Goal: Information Seeking & Learning: Find specific page/section

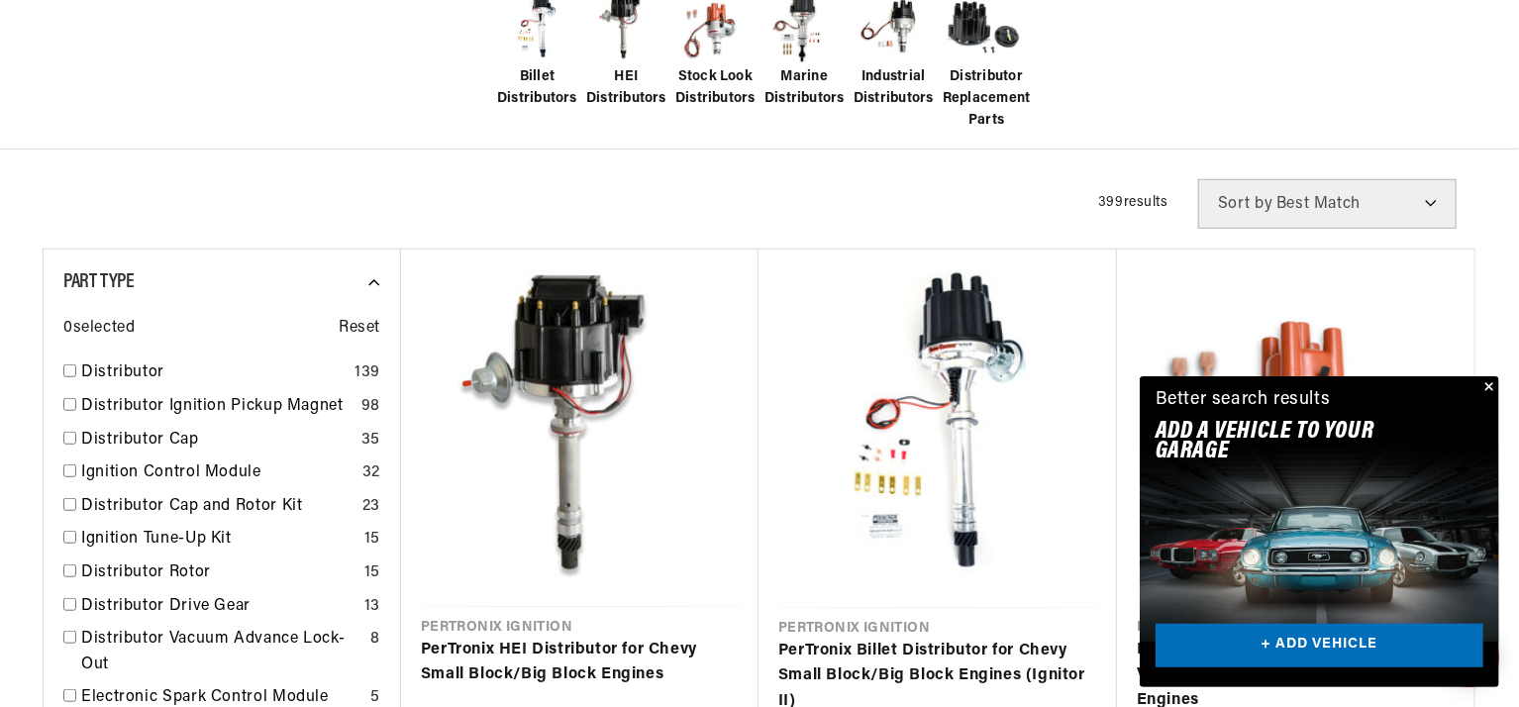
click at [1490, 383] on button "Close" at bounding box center [1488, 388] width 24 height 24
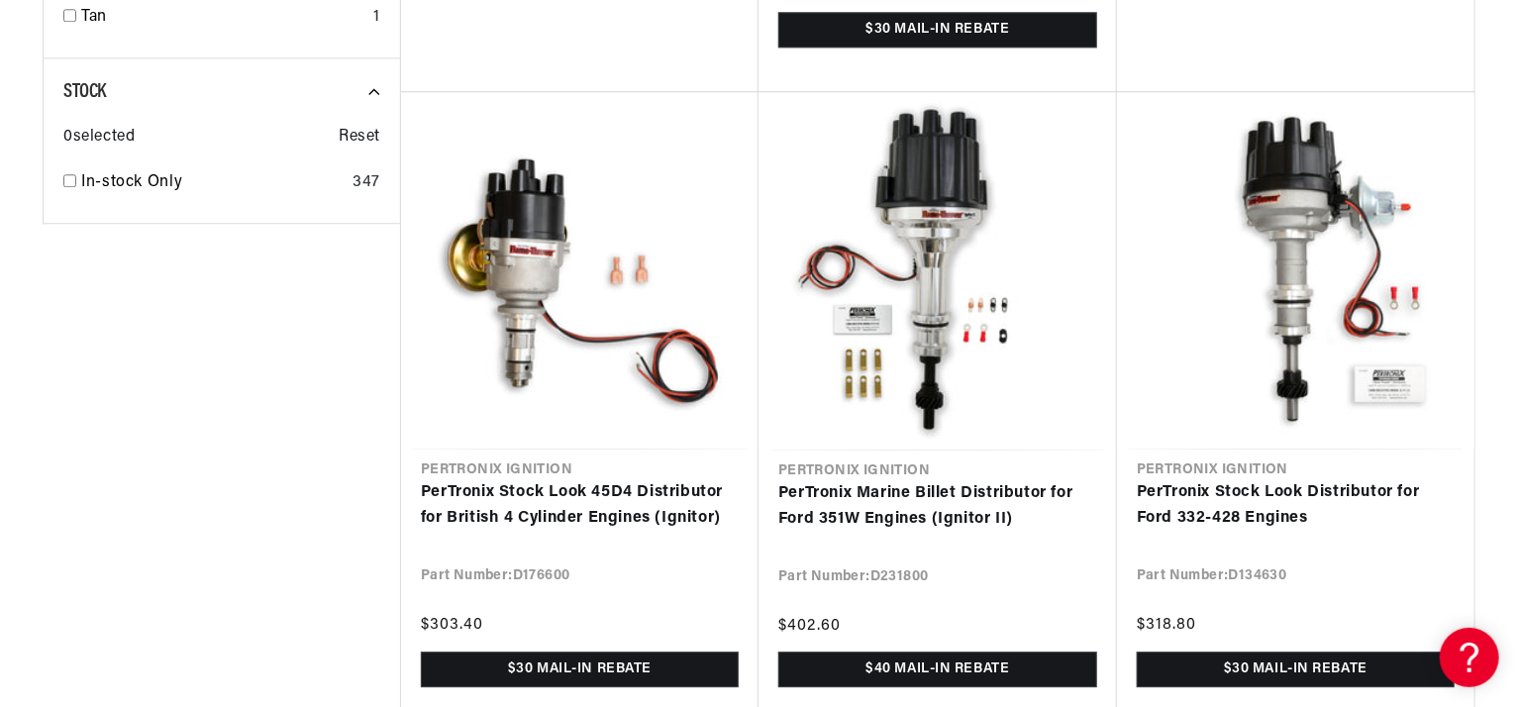
scroll to position [2640, 0]
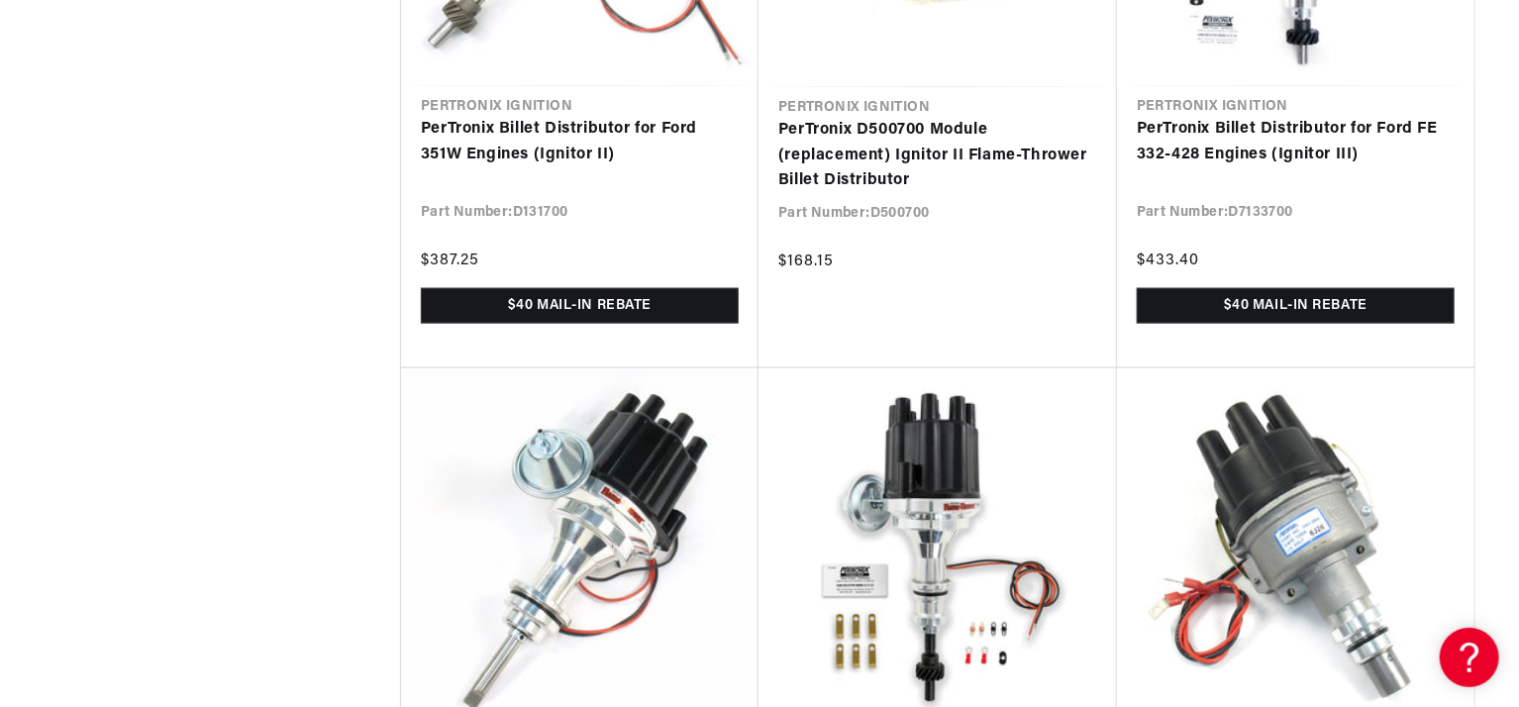
scroll to position [0, 137]
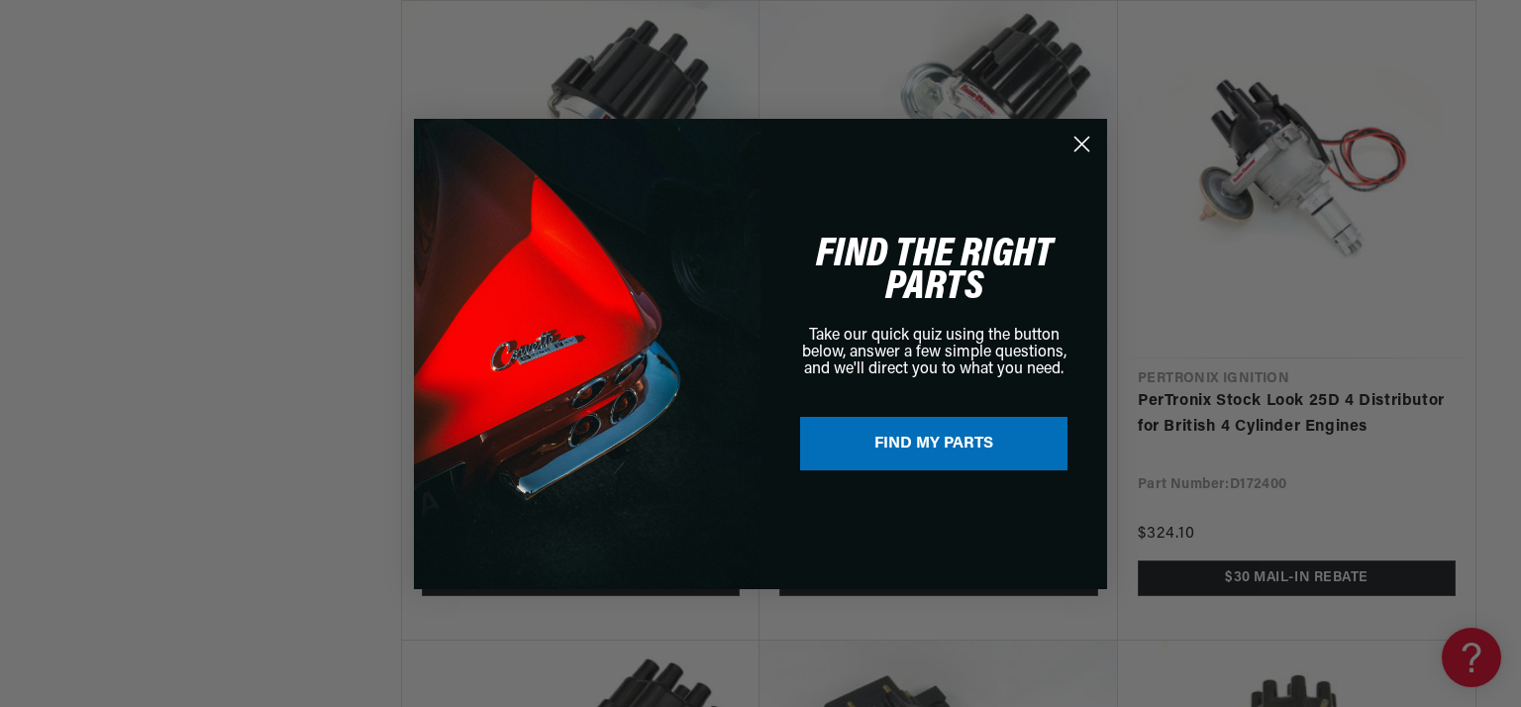
click at [1082, 140] on circle "Close dialog" at bounding box center [1082, 143] width 33 height 33
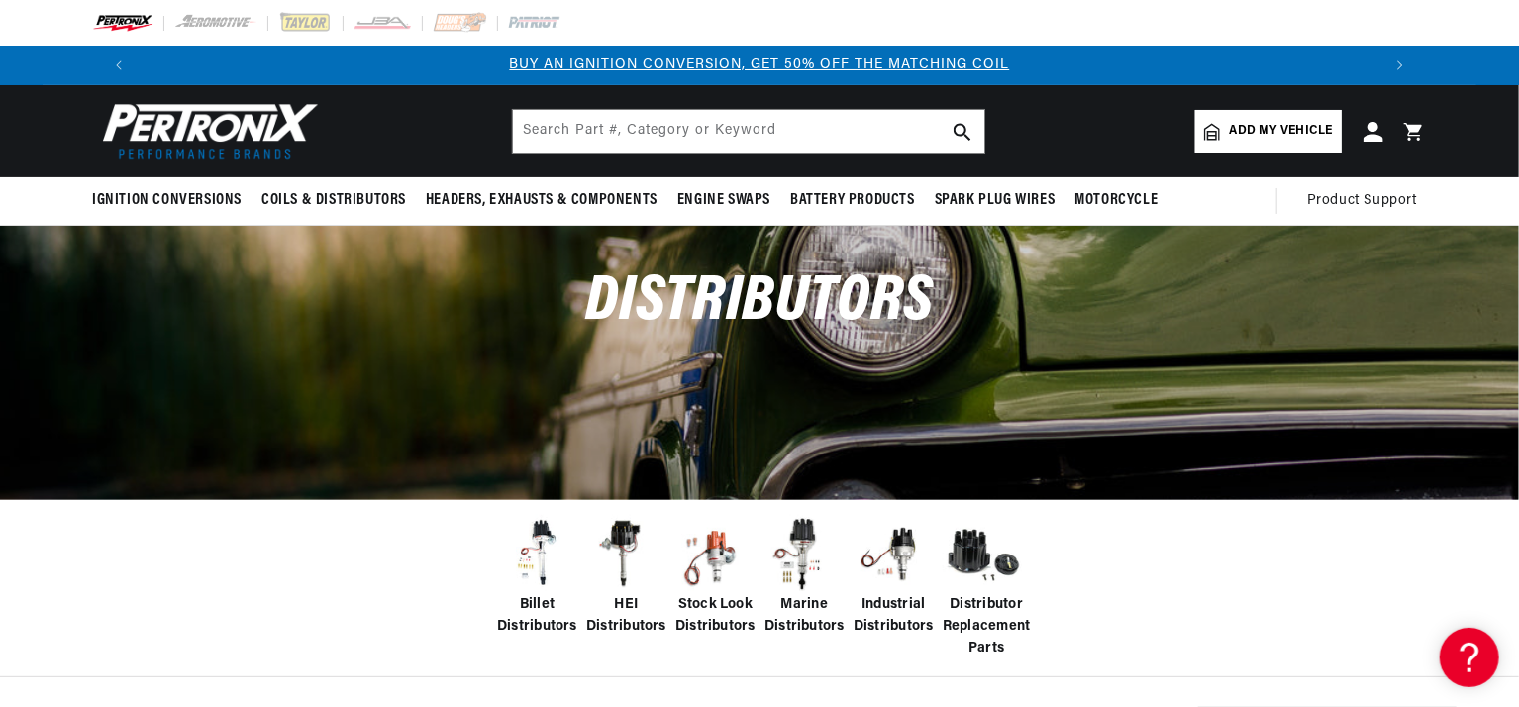
click at [1248, 128] on span "Add my vehicle" at bounding box center [1281, 131] width 103 height 19
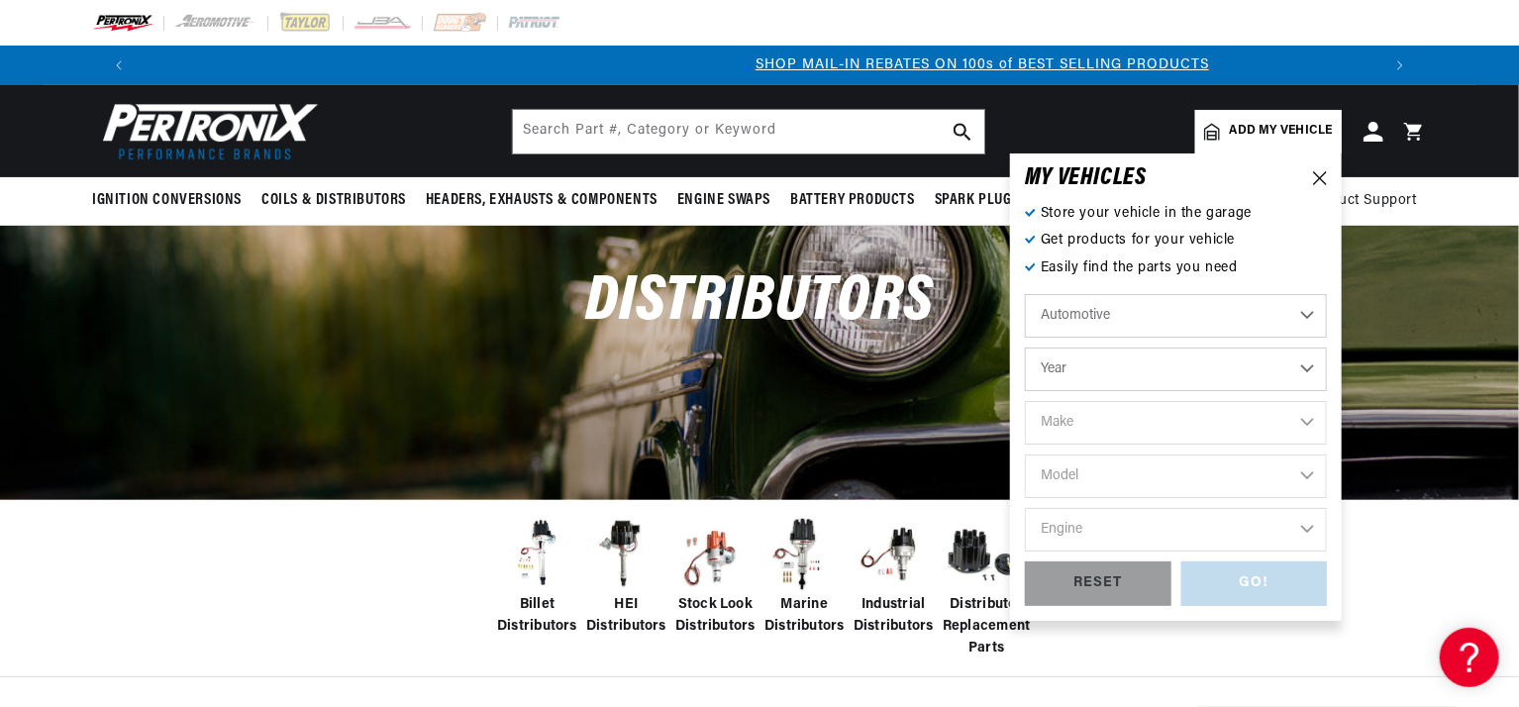
click at [1097, 322] on select "Automotive Agricultural Industrial Marine Motorcycle" at bounding box center [1176, 316] width 302 height 44
click at [1025, 294] on select "Automotive Agricultural Industrial Marine Motorcycle" at bounding box center [1176, 316] width 302 height 44
click at [1100, 371] on select "Year 2022 2021 2020 2019 2018 2017 2016 2015 2014 2013 2012 2011 2010 2009 2008…" at bounding box center [1176, 370] width 302 height 44
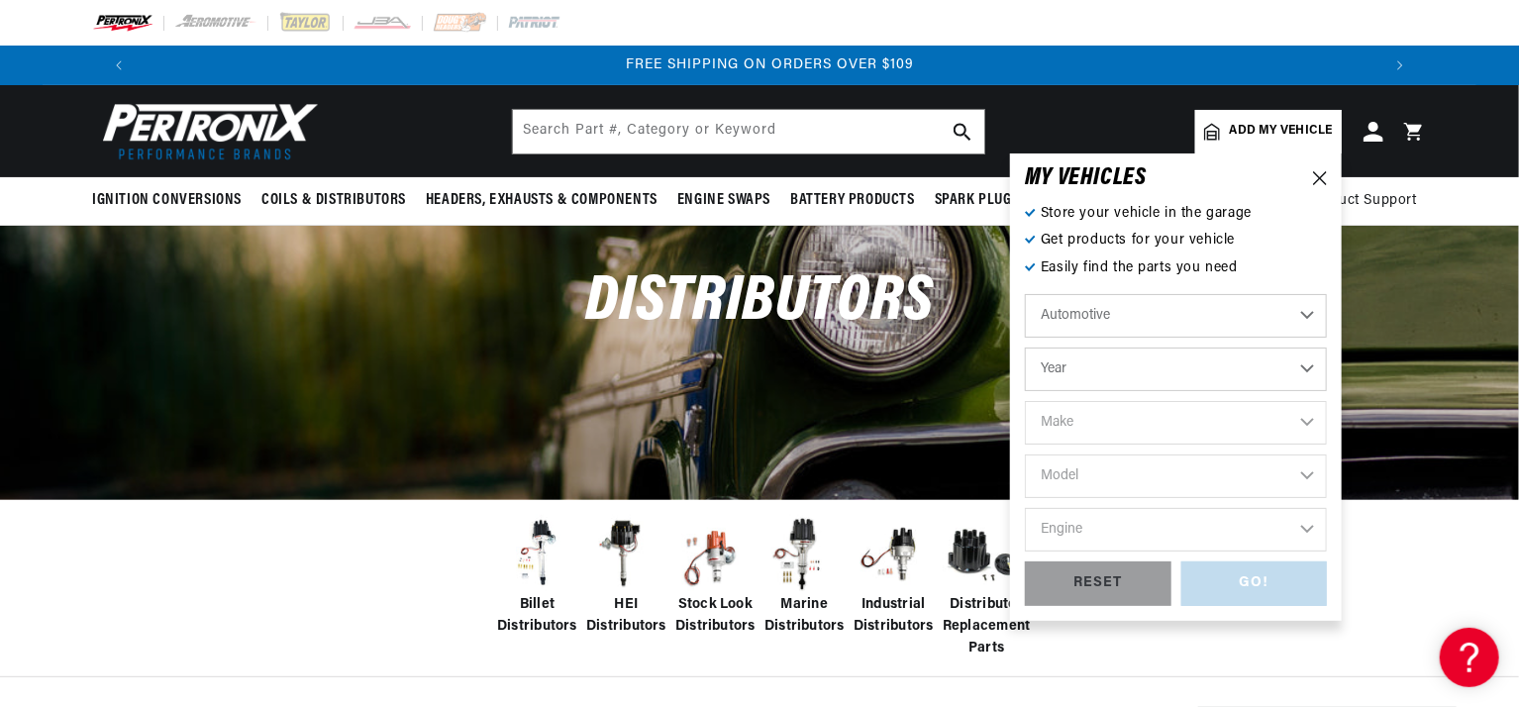
select select "1960"
click at [1025, 348] on select "Year 2022 2021 2020 2019 2018 2017 2016 2015 2014 2013 2012 2011 2010 2009 2008…" at bounding box center [1176, 370] width 302 height 44
select select "1960"
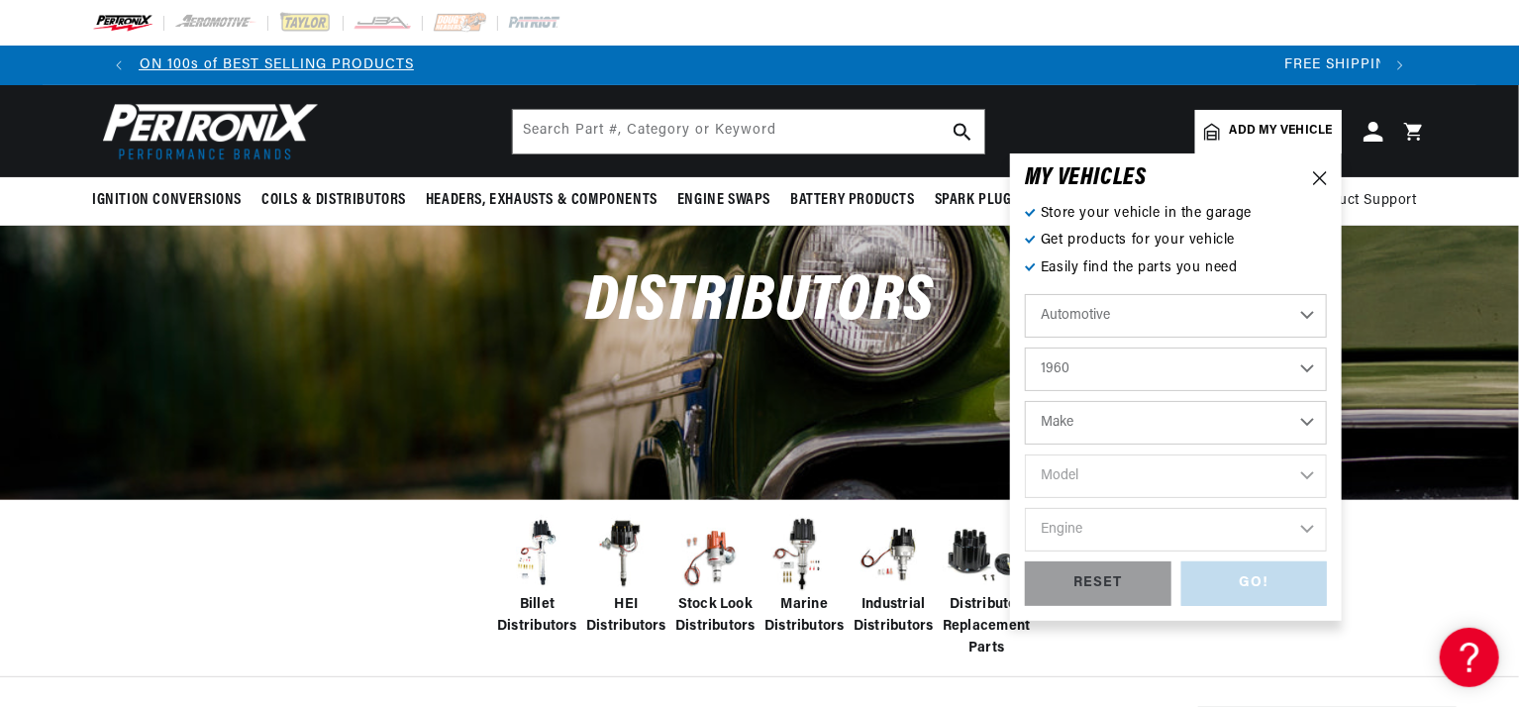
click at [1109, 426] on select "Make Alfa Romeo American Motors Aston Martin Austin Austin Healey Buick Cadilla…" at bounding box center [1176, 423] width 302 height 44
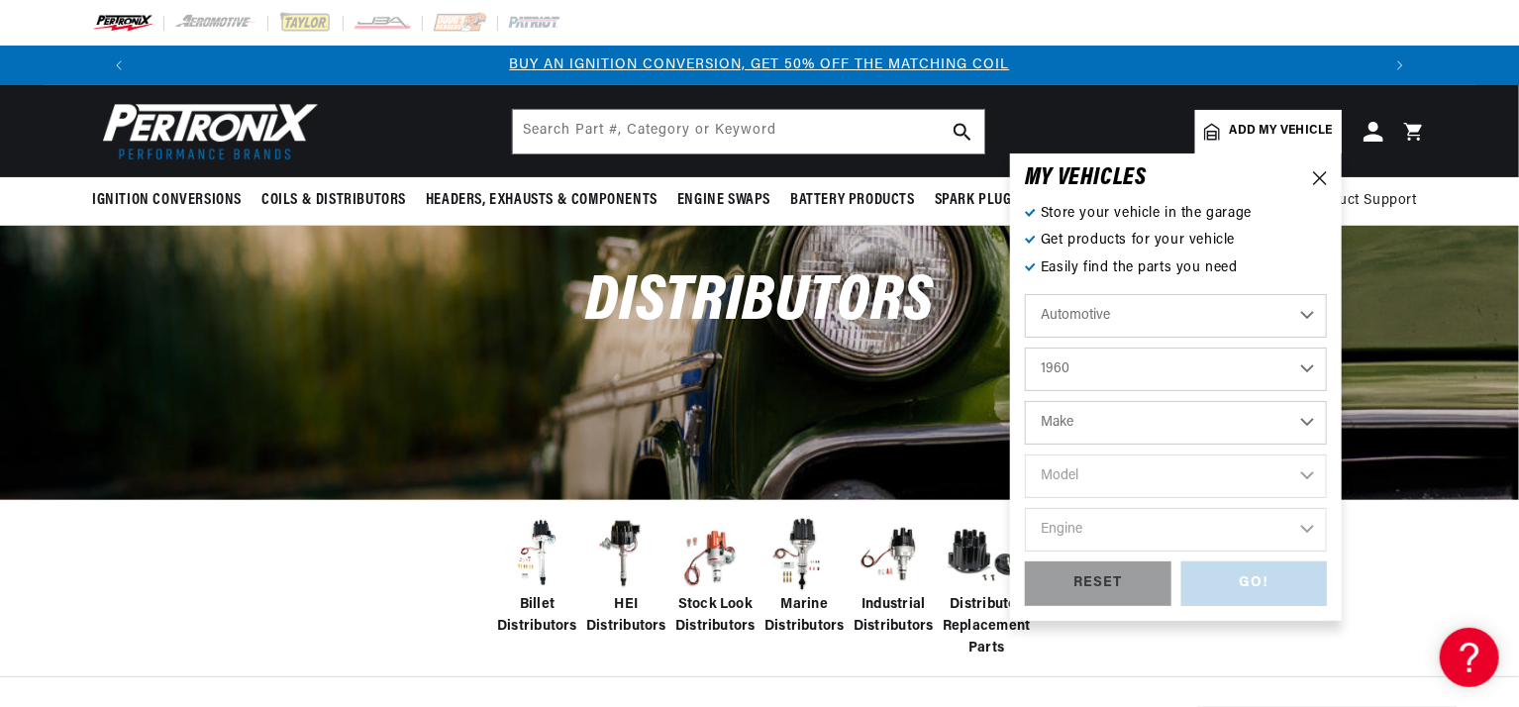
select select "Ford"
click at [1025, 401] on select "Make Alfa Romeo American Motors Aston Martin Austin Austin Healey Buick Cadilla…" at bounding box center [1176, 423] width 302 height 44
select select "Ford"
click at [1151, 474] on select "Model Country Sedan Country Squire Courier Sedan Delivery Custom 300 F-100 F-25…" at bounding box center [1176, 477] width 302 height 44
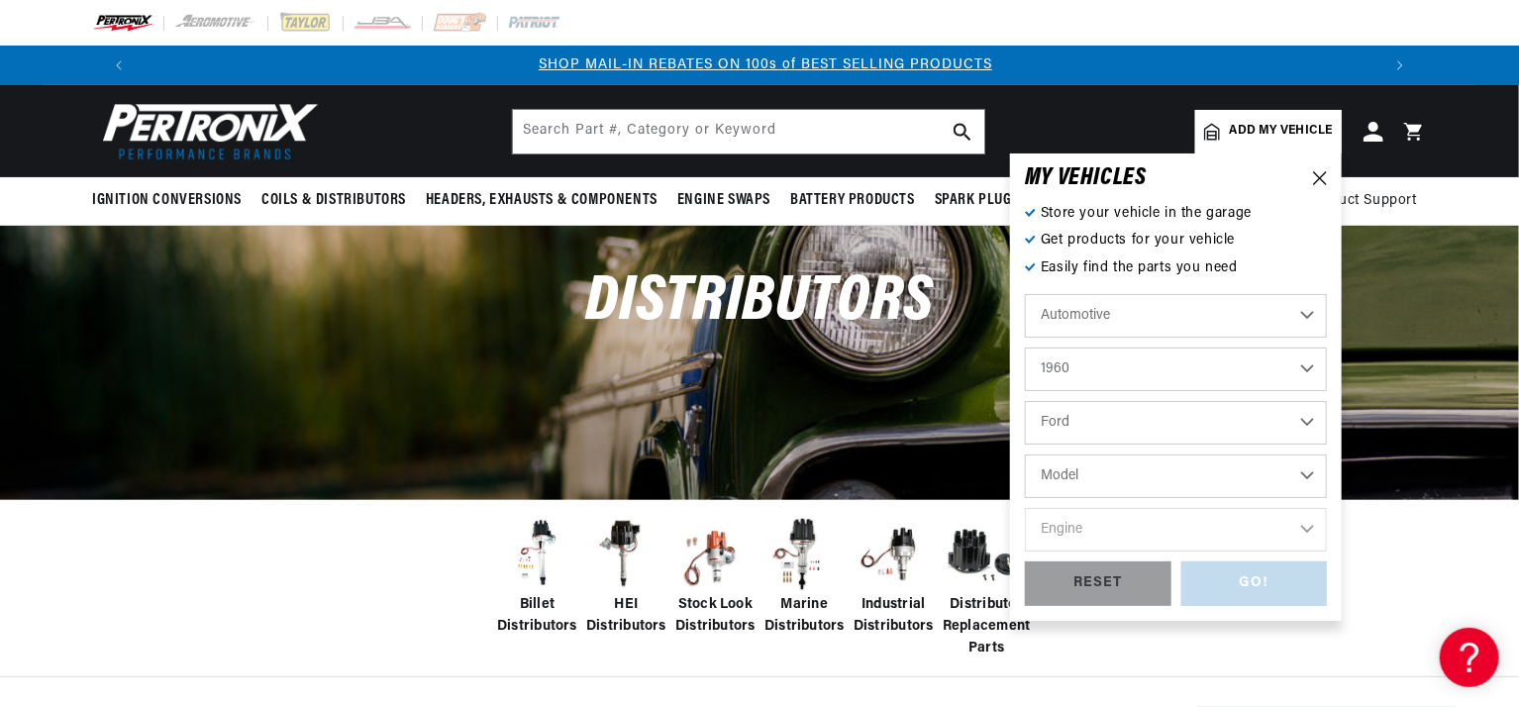
select select "F-350"
click at [1025, 455] on select "Model Country Sedan Country Squire Courier Sedan Delivery Custom 300 F-100 F-25…" at bounding box center [1176, 477] width 302 height 44
select select "F-350"
click at [1163, 530] on select "Engine 4.5L 292cid / 4.8L 332cid / 5.4L" at bounding box center [1176, 530] width 302 height 44
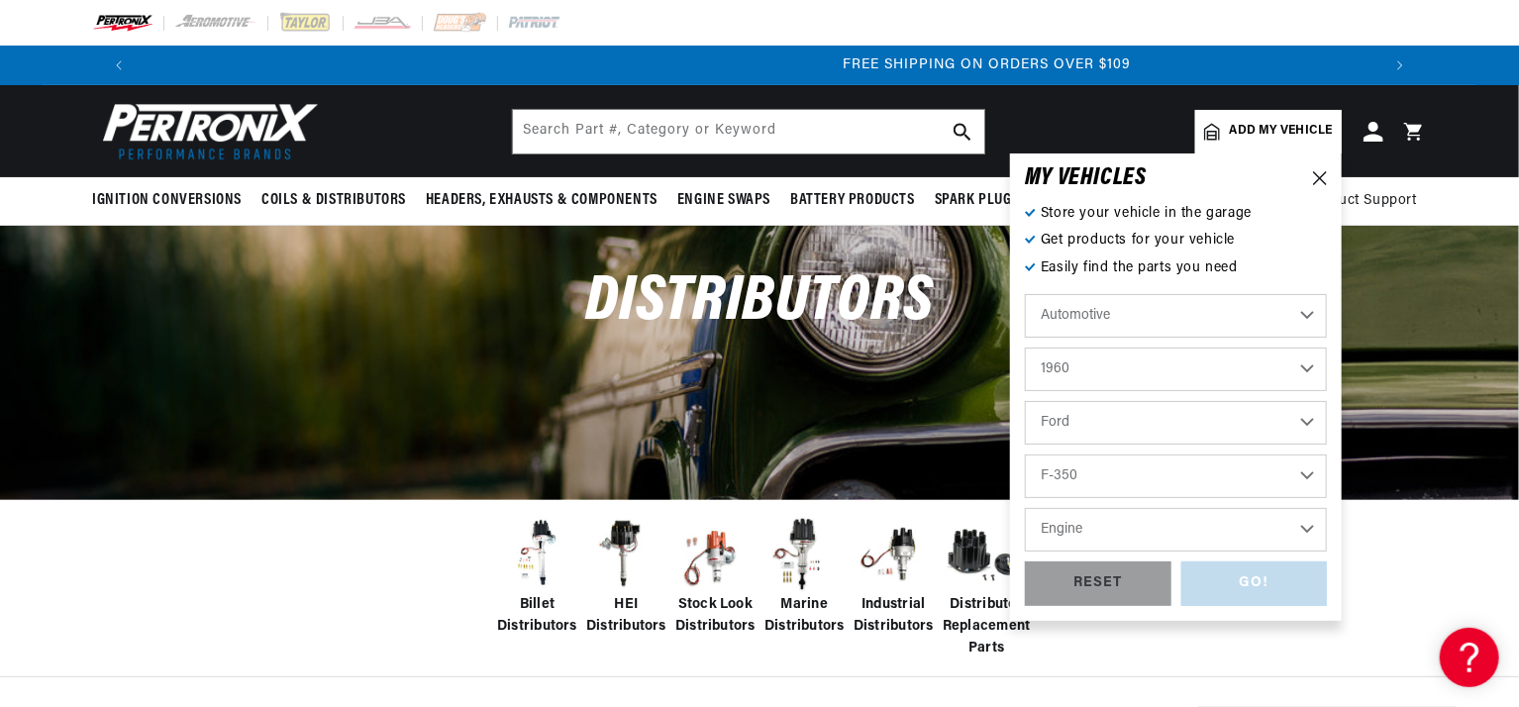
scroll to position [0, 2473]
select select "332cid-5.4L"
click at [1025, 508] on select "Engine 4.5L 292cid / 4.8L 332cid / 5.4L" at bounding box center [1176, 530] width 302 height 44
select select "332cid-5.4L"
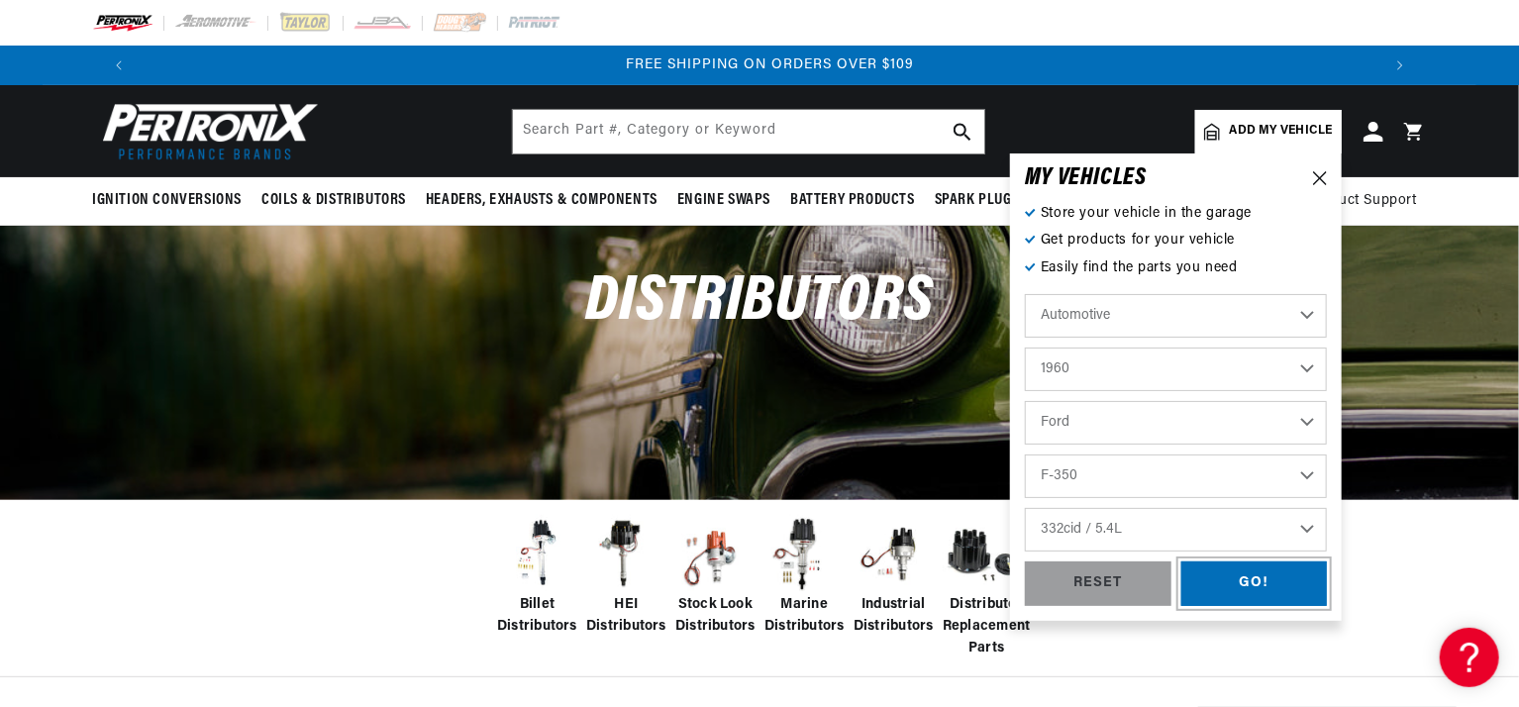
click at [1240, 585] on div "GO!" at bounding box center [1255, 584] width 147 height 45
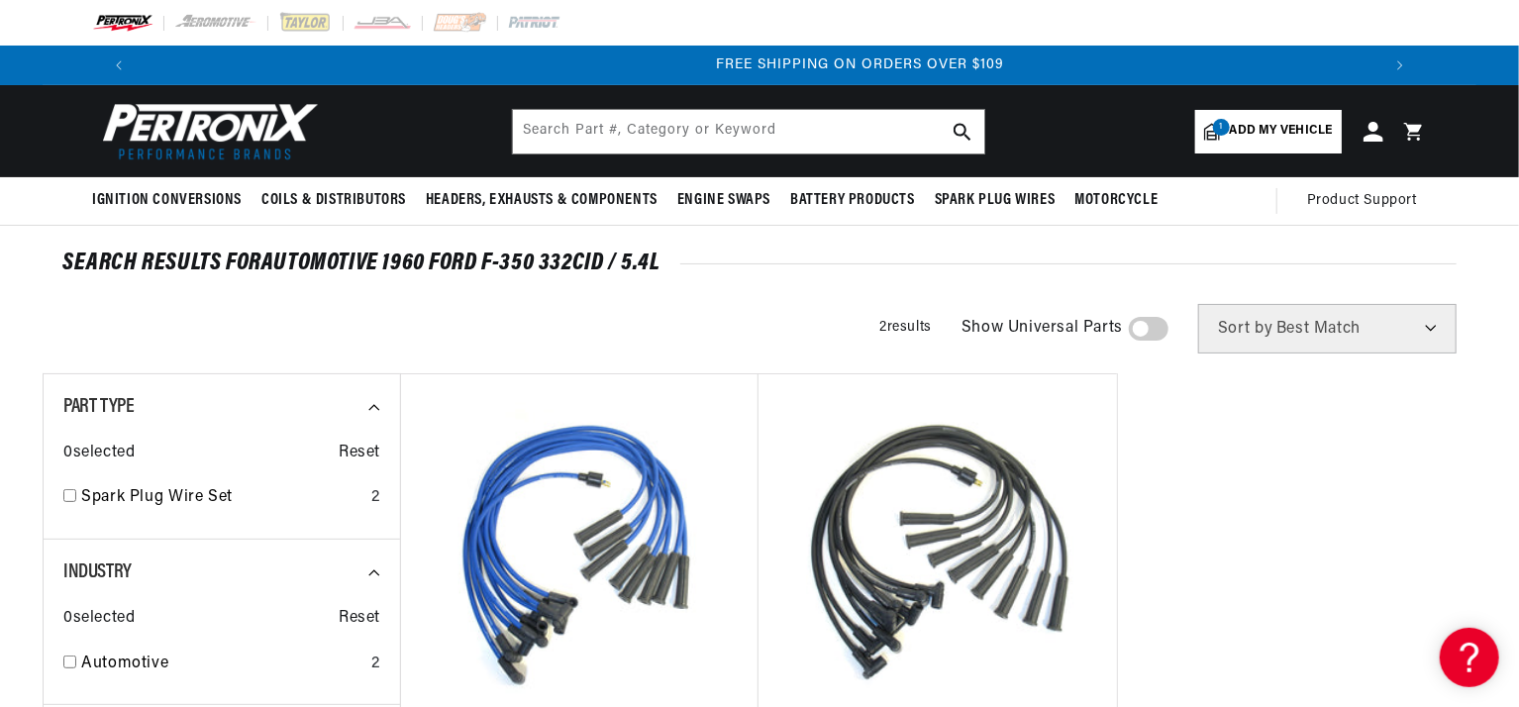
scroll to position [0, 2473]
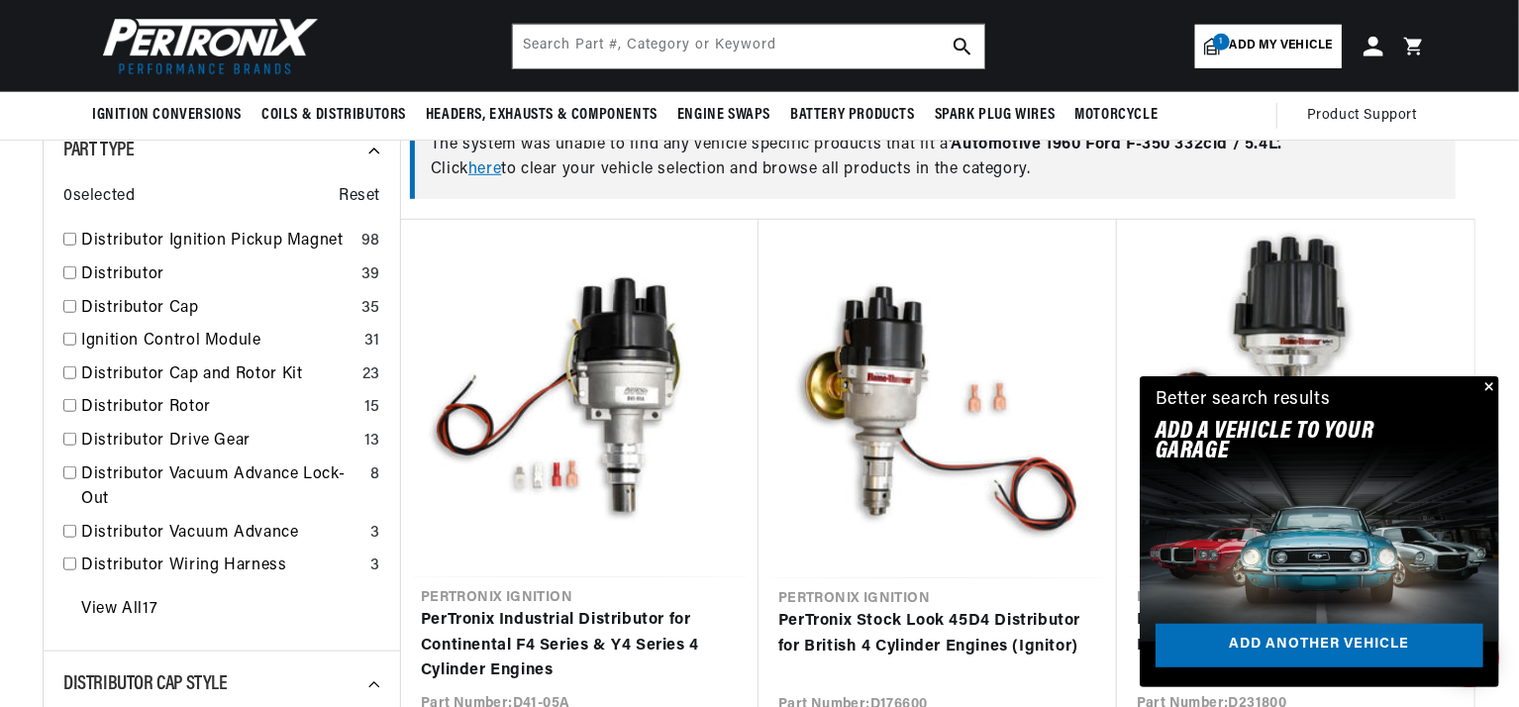
scroll to position [528, 0]
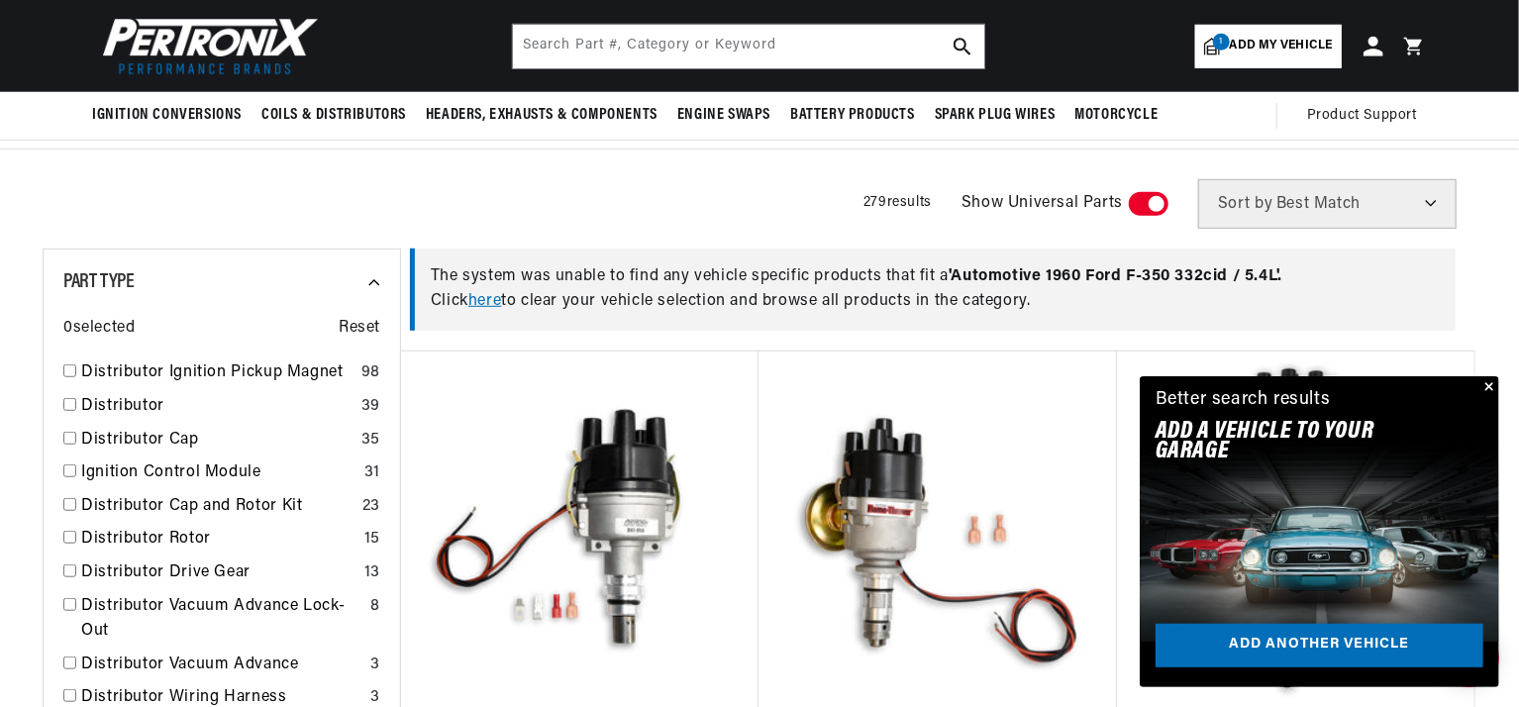
click at [1490, 385] on button "Close" at bounding box center [1488, 388] width 24 height 24
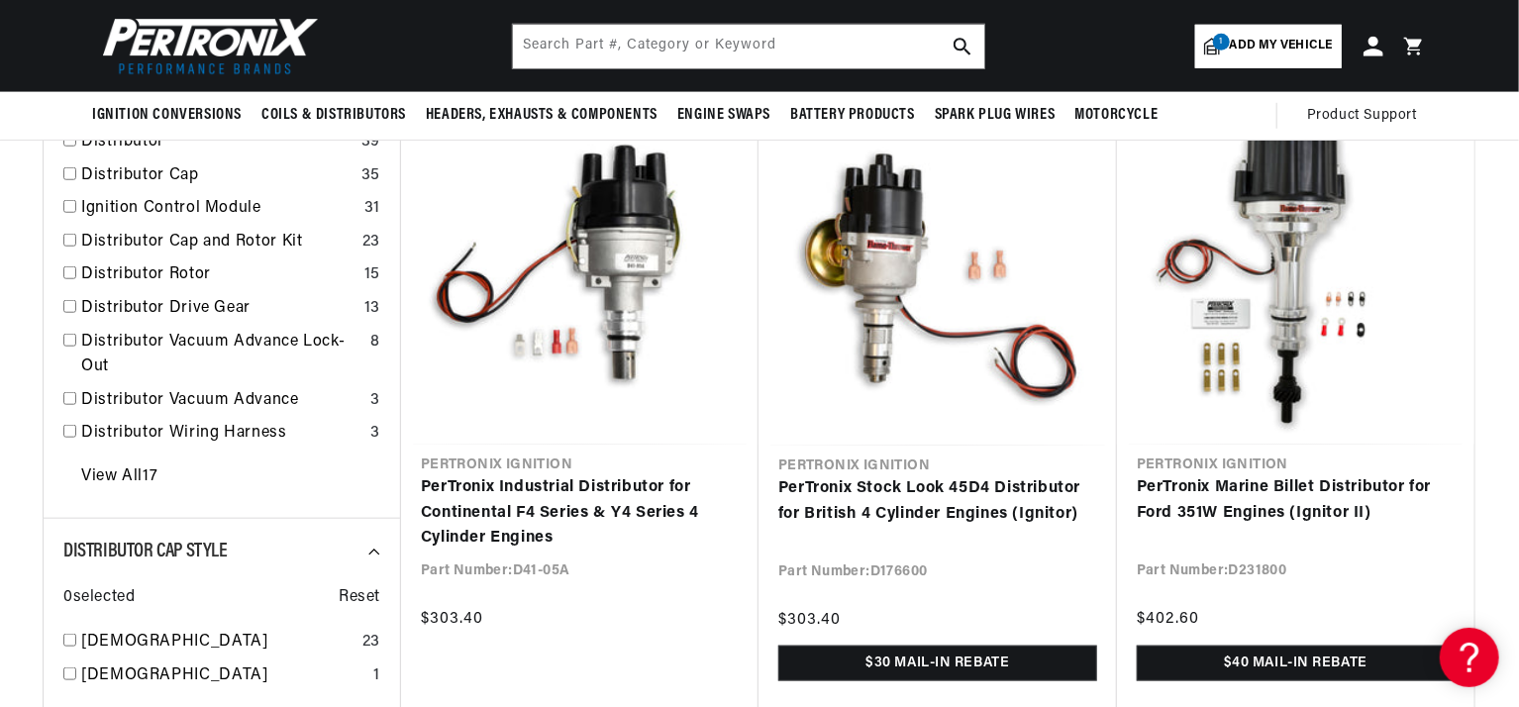
scroll to position [660, 0]
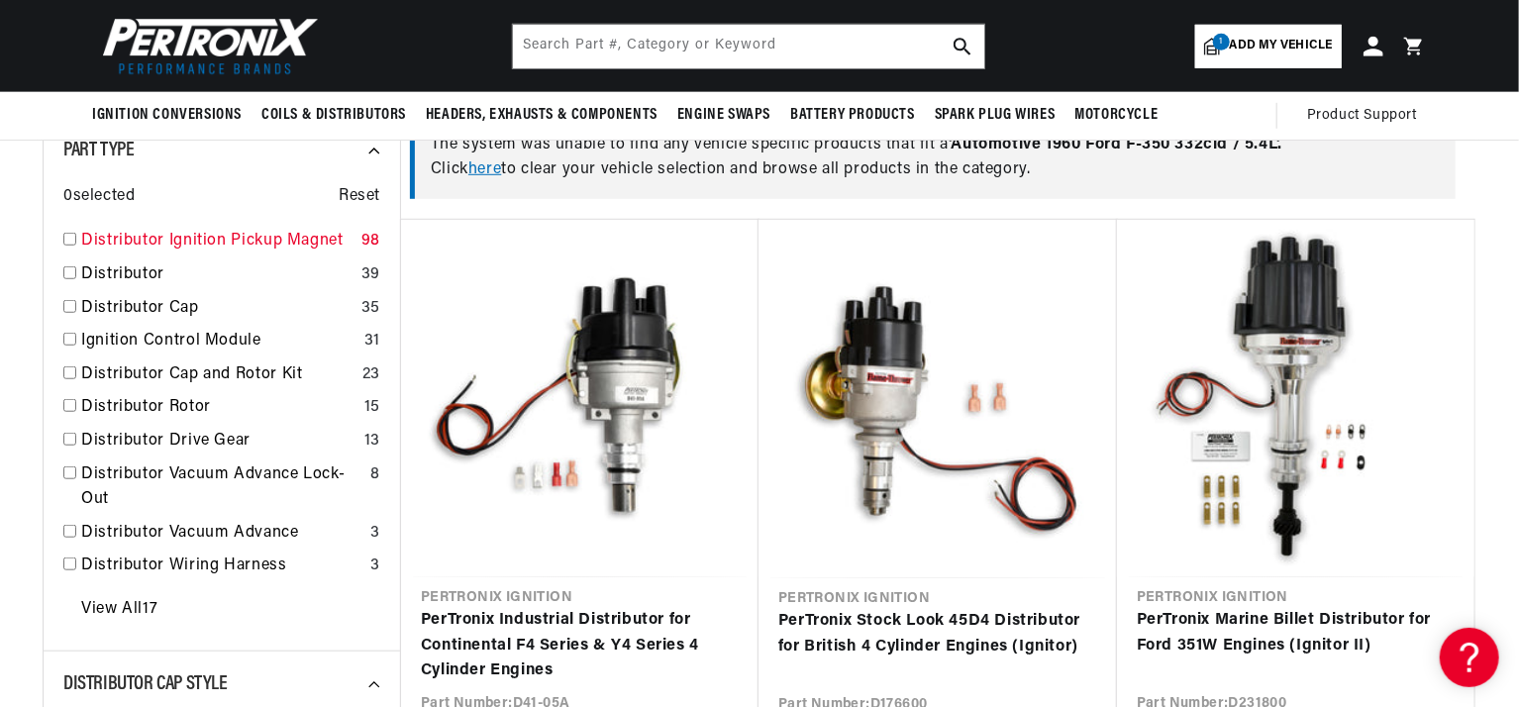
click at [72, 241] on input "checkbox" at bounding box center [69, 239] width 13 height 13
checkbox input "true"
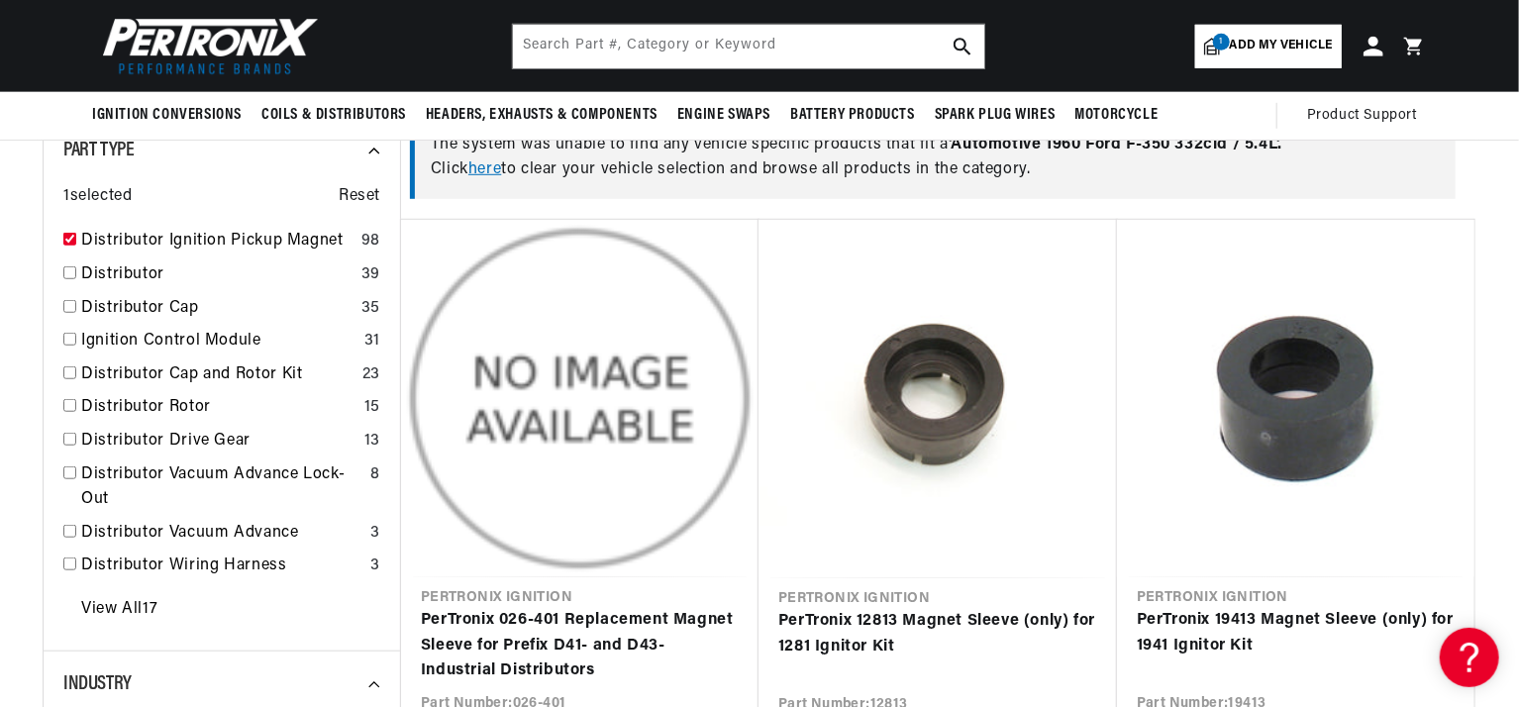
scroll to position [0, 2473]
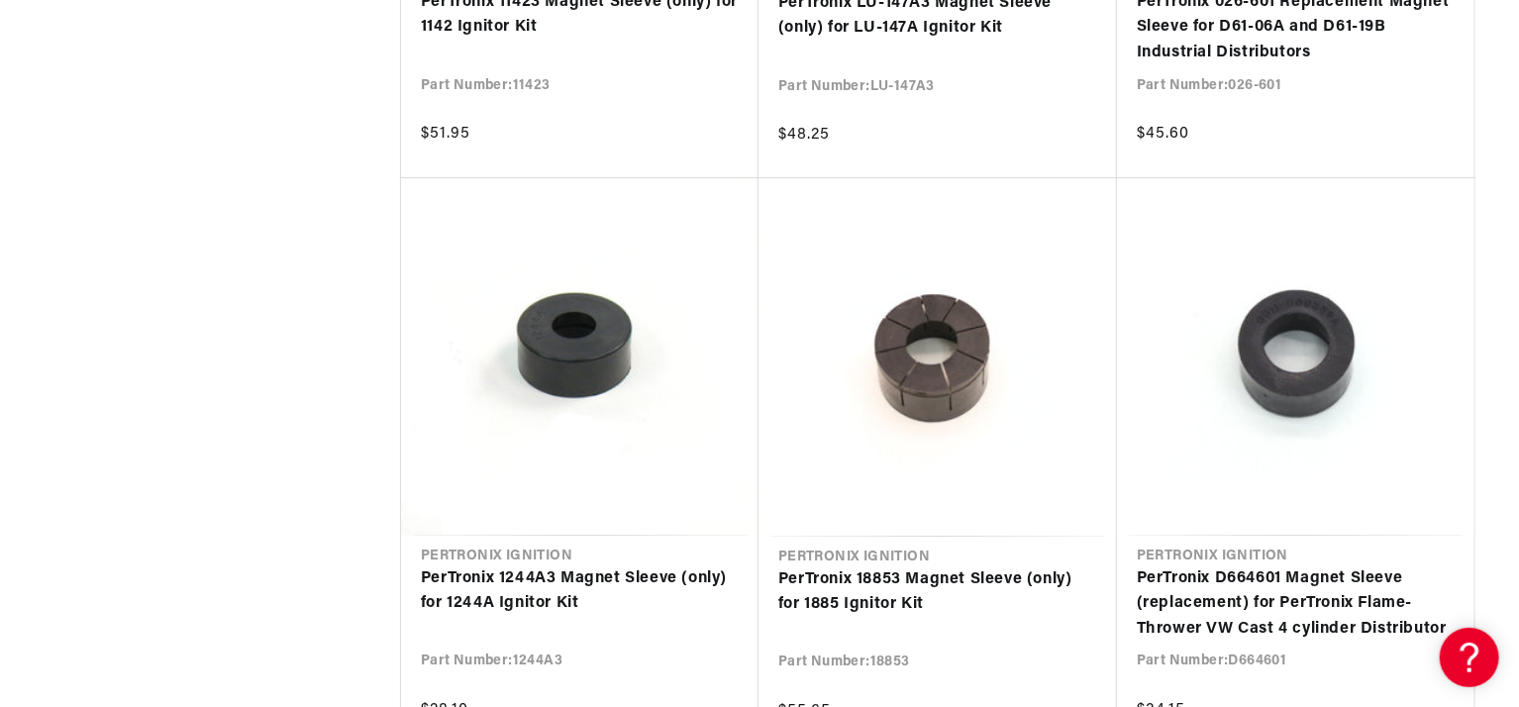
scroll to position [7131, 0]
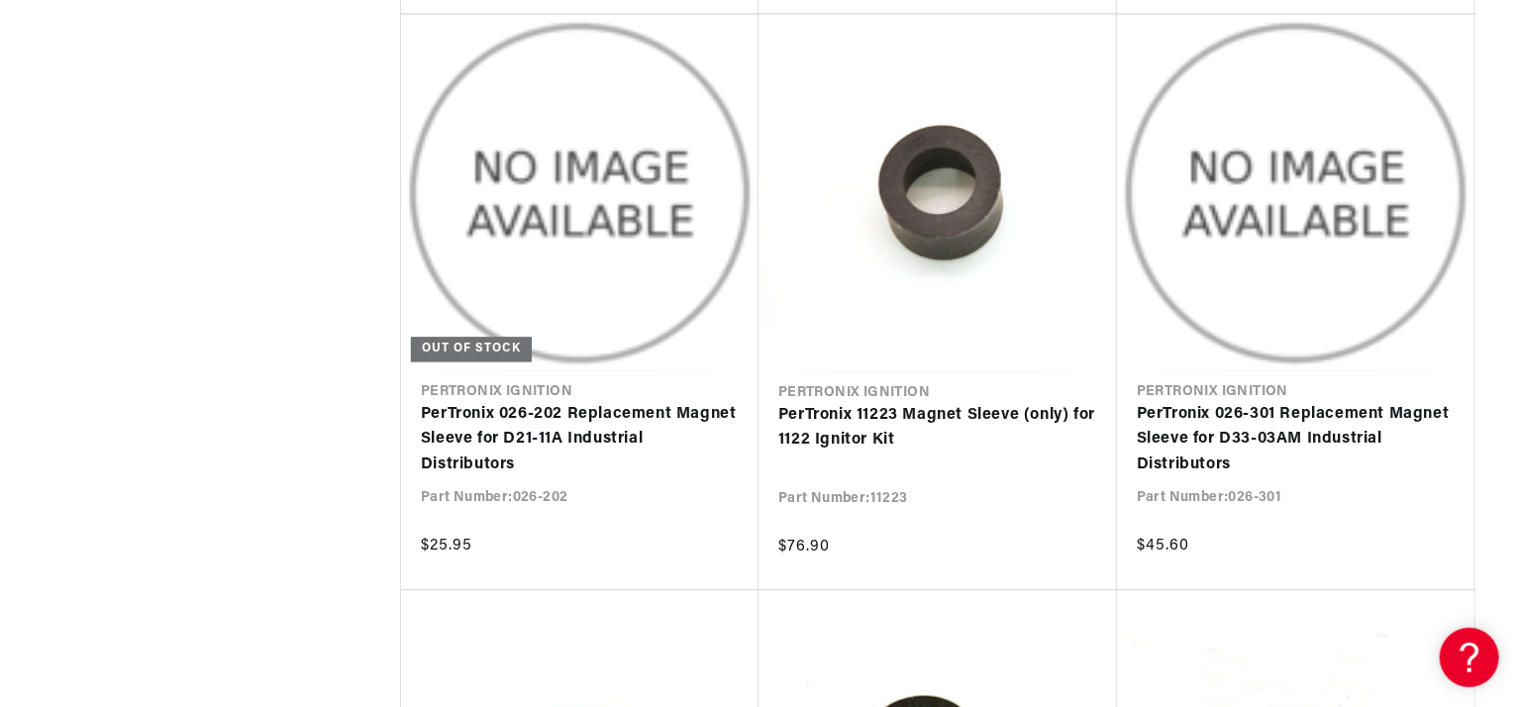
scroll to position [9771, 0]
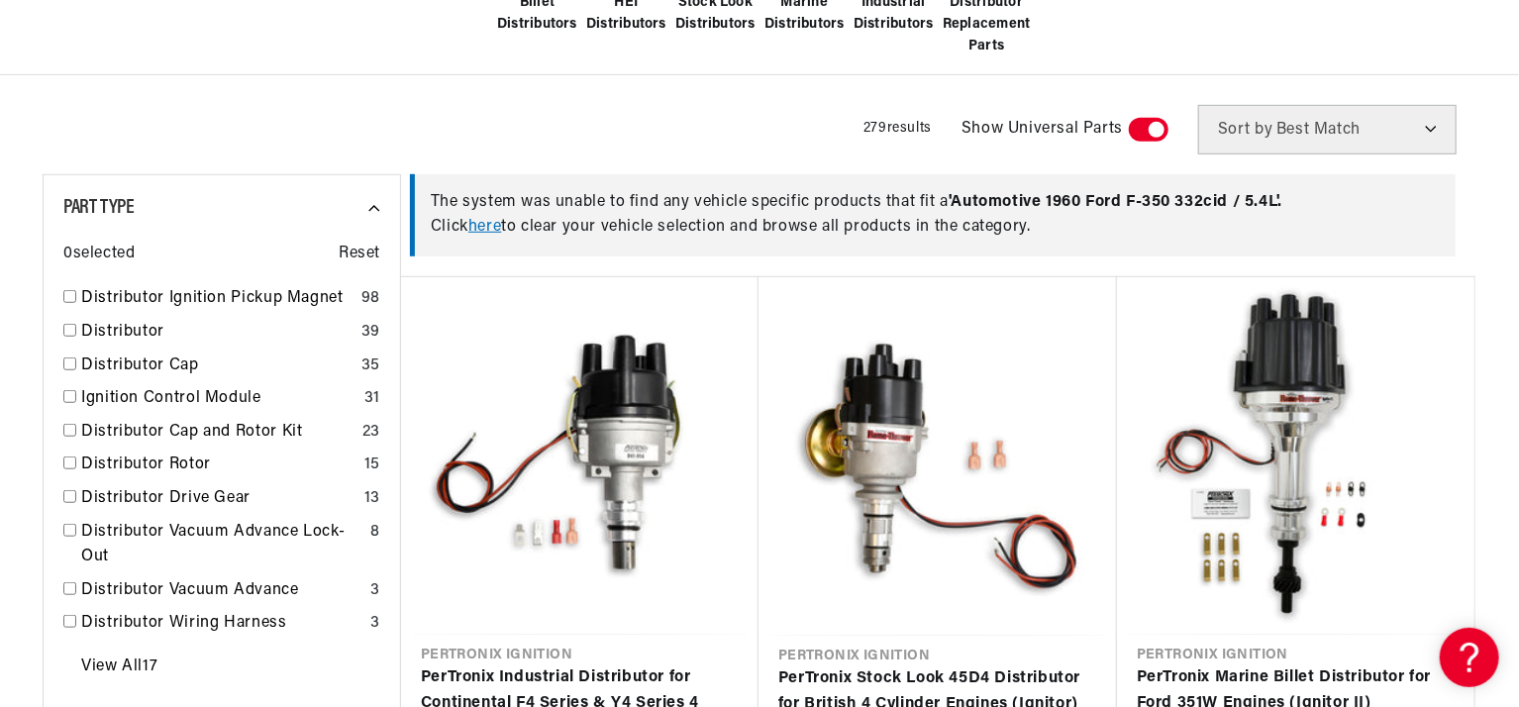
scroll to position [660, 0]
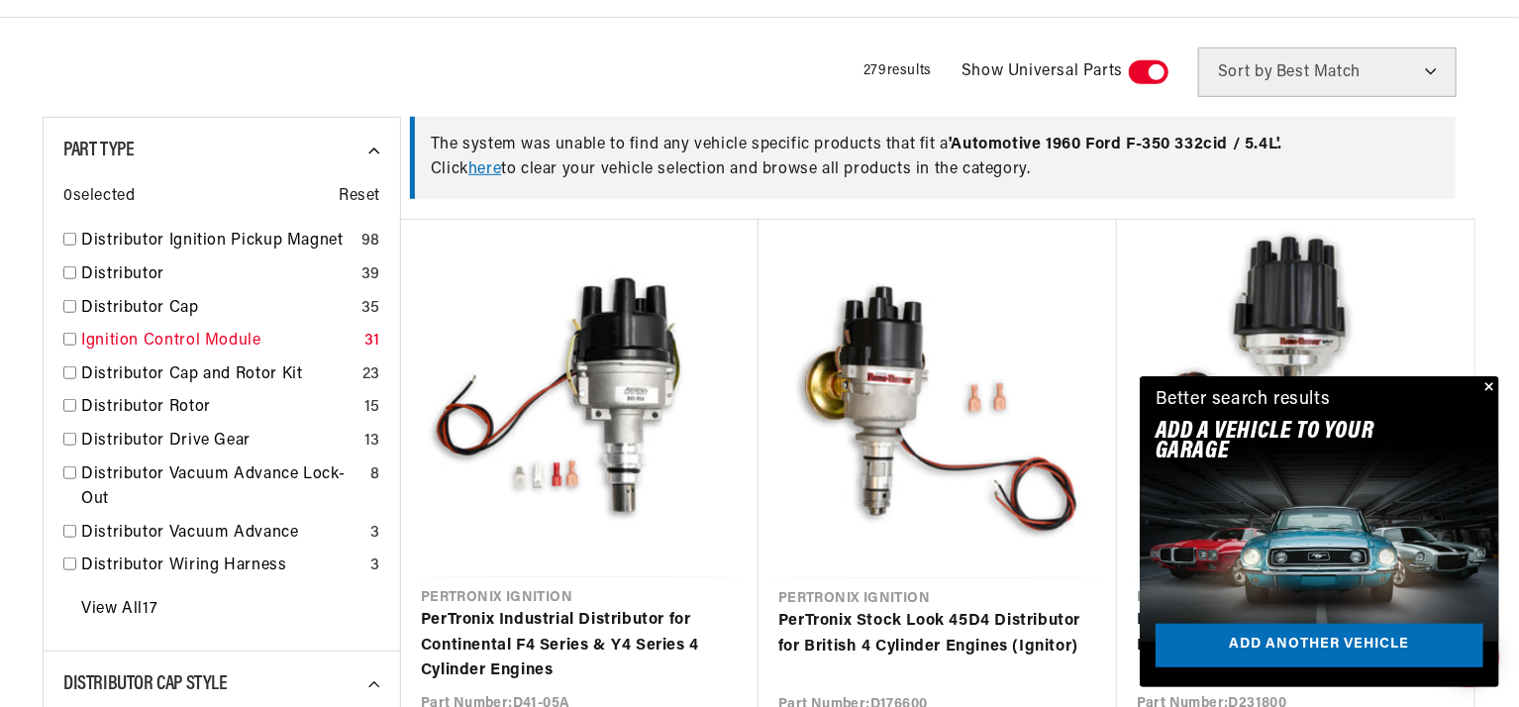
click at [69, 339] on input "checkbox" at bounding box center [69, 339] width 13 height 13
checkbox input "false"
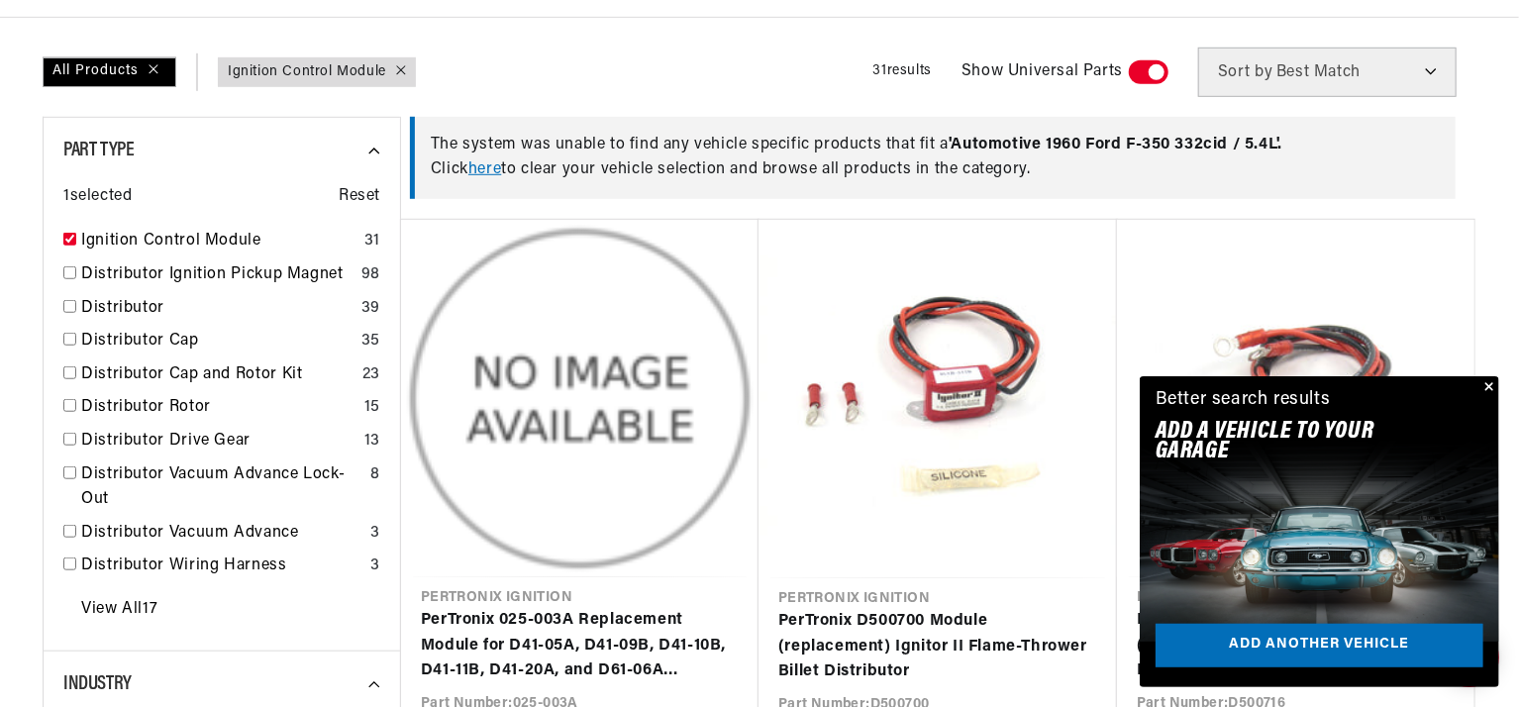
scroll to position [0, 1236]
click at [1490, 384] on button "Close" at bounding box center [1488, 388] width 24 height 24
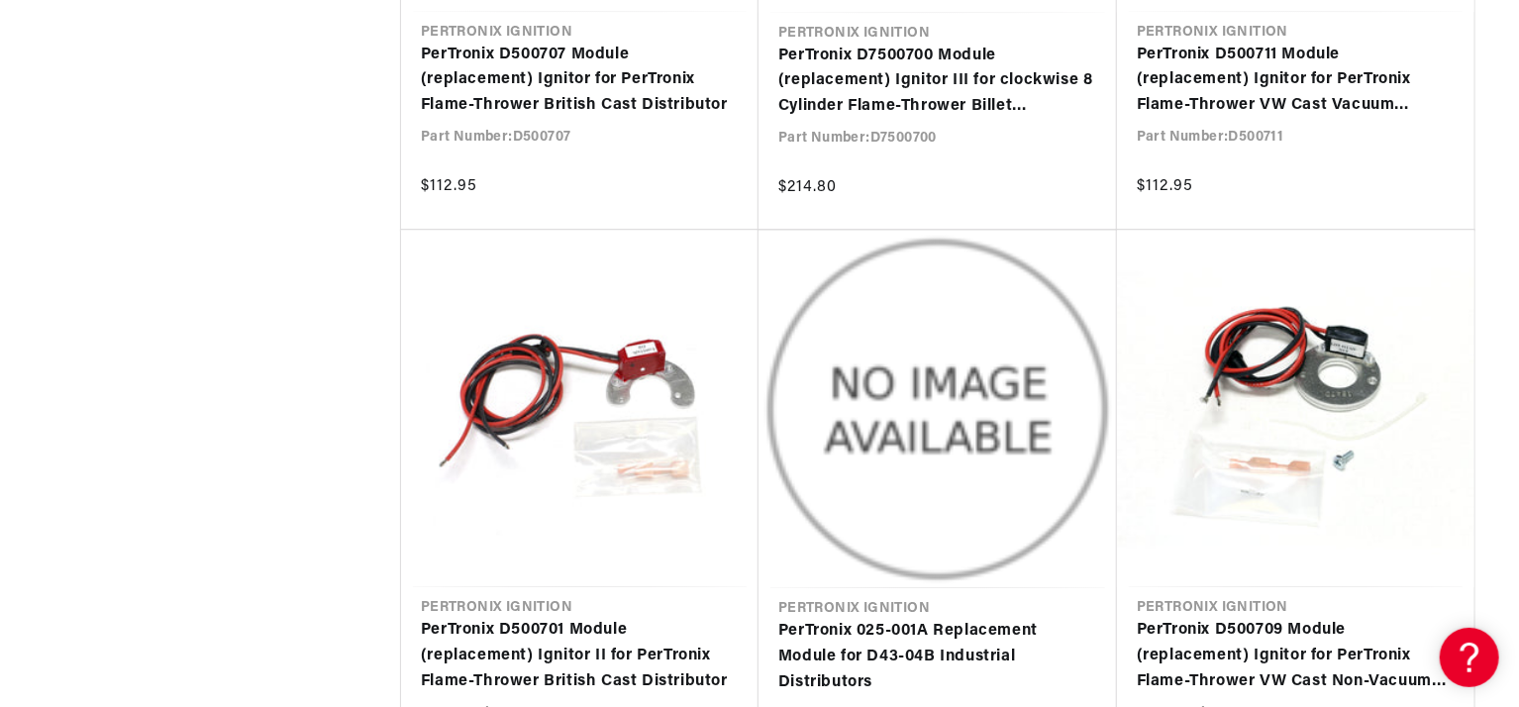
scroll to position [2509, 0]
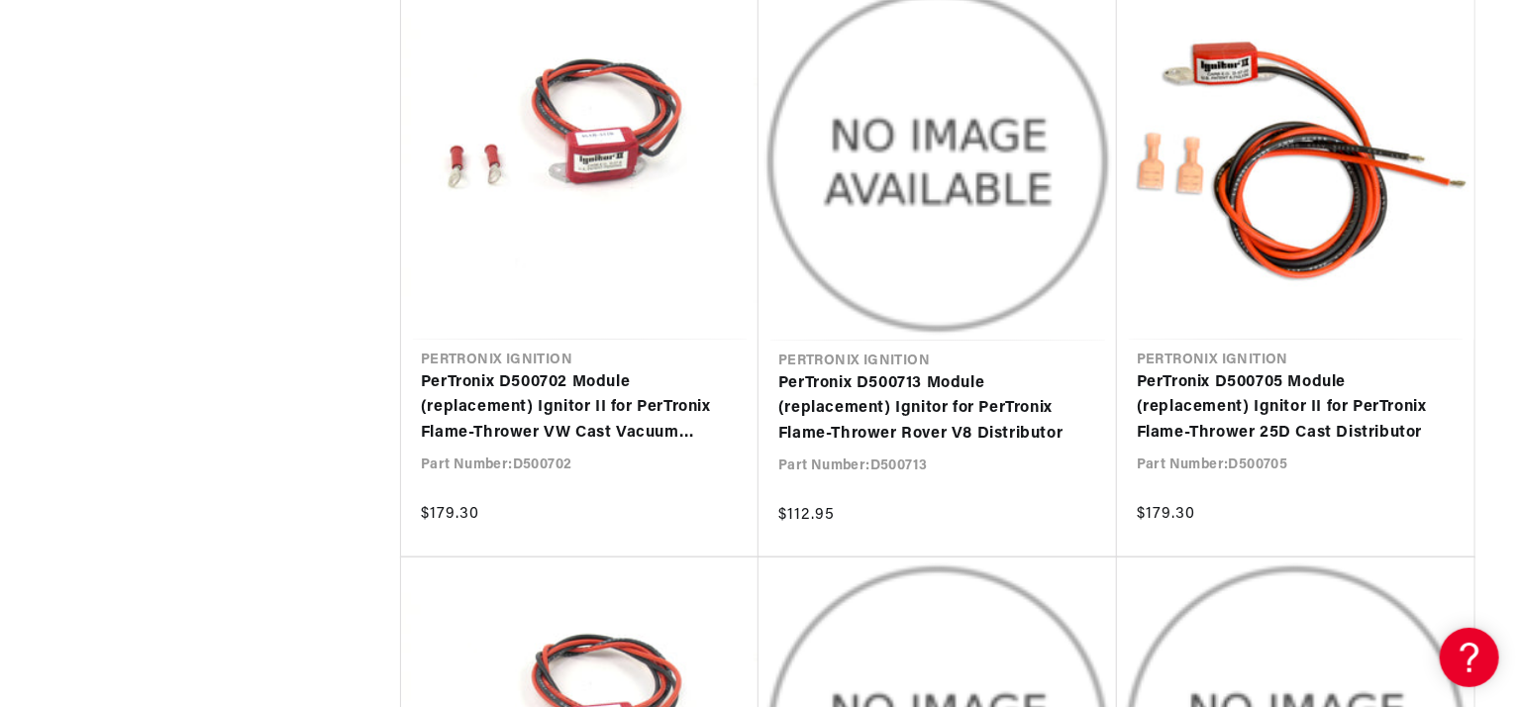
scroll to position [4621, 0]
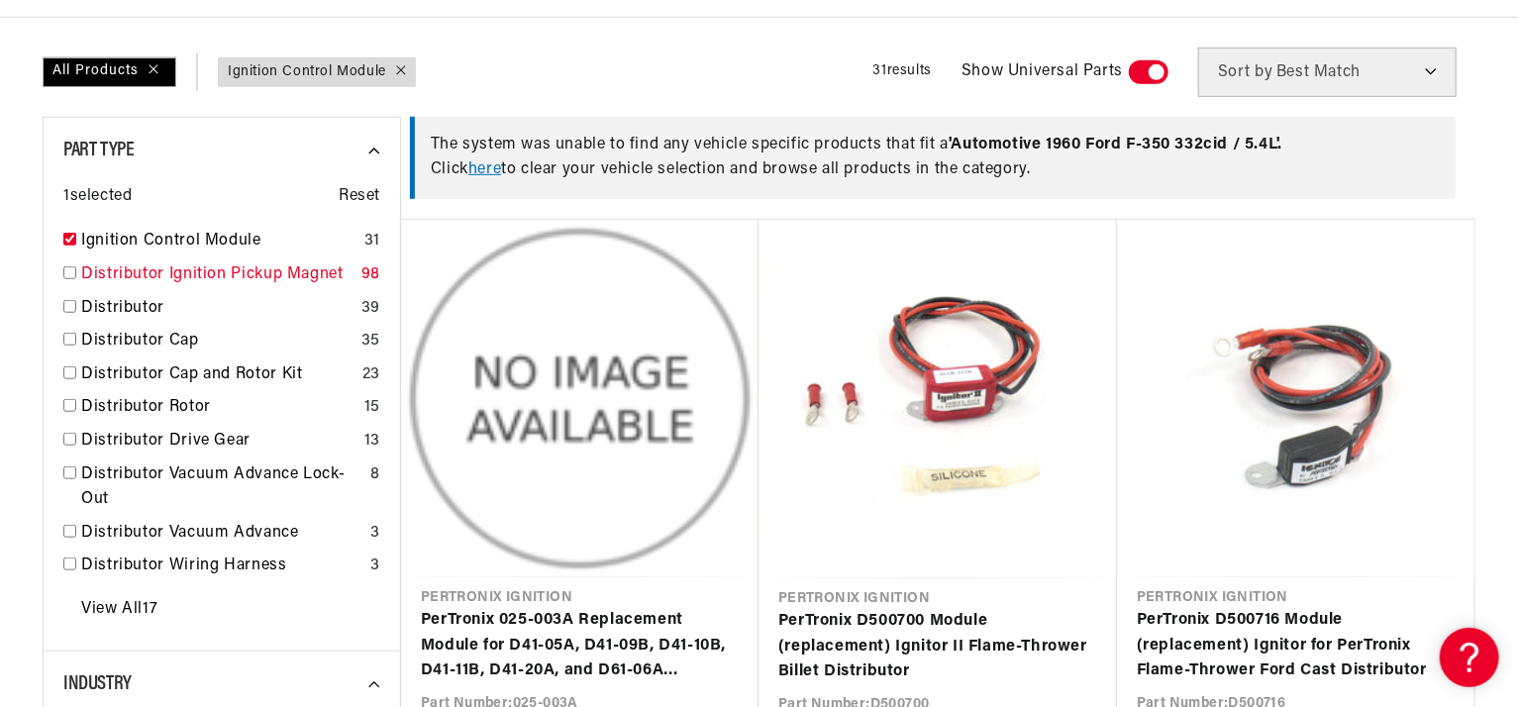
scroll to position [0, 2473]
click at [68, 270] on input "checkbox" at bounding box center [69, 272] width 13 height 13
checkbox input "false"
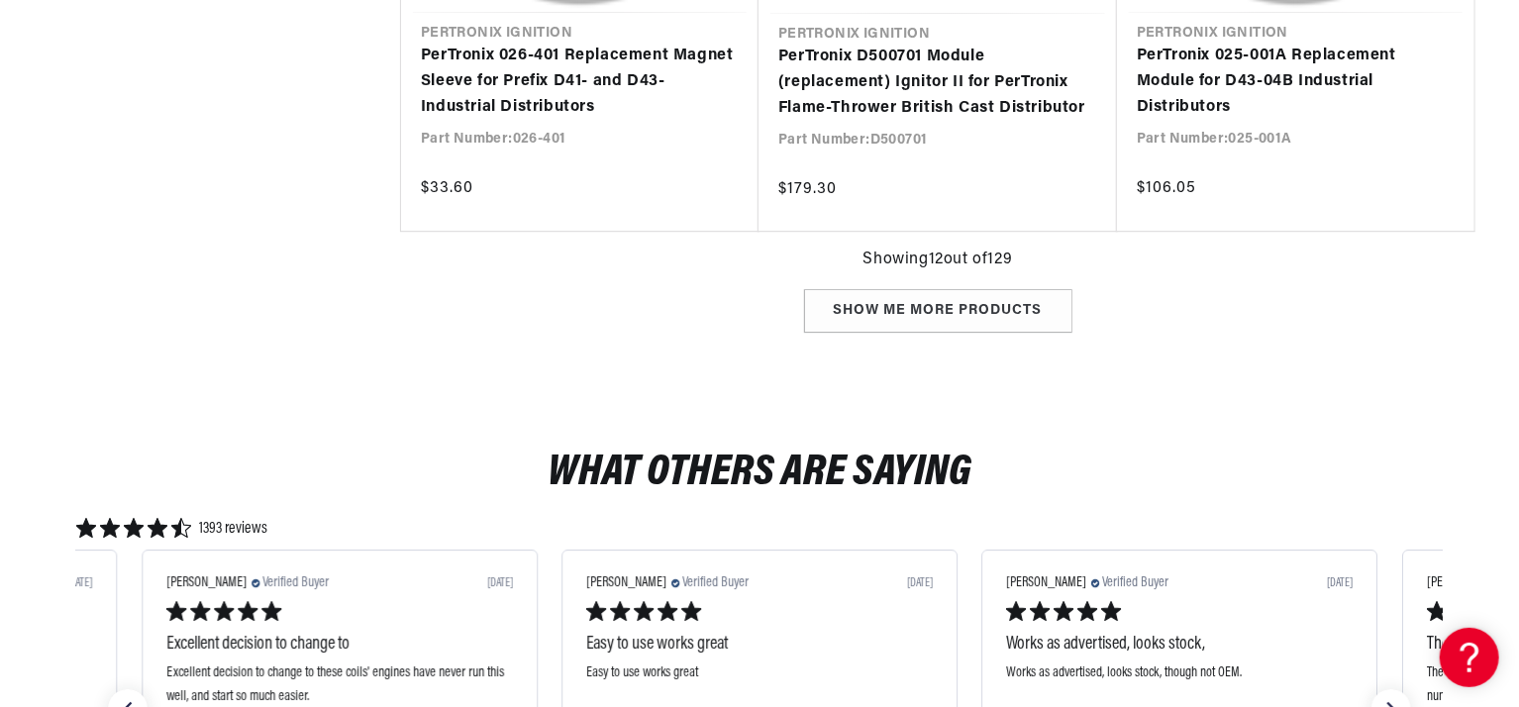
scroll to position [0, 1236]
click at [948, 312] on div "Show me more products" at bounding box center [938, 311] width 268 height 45
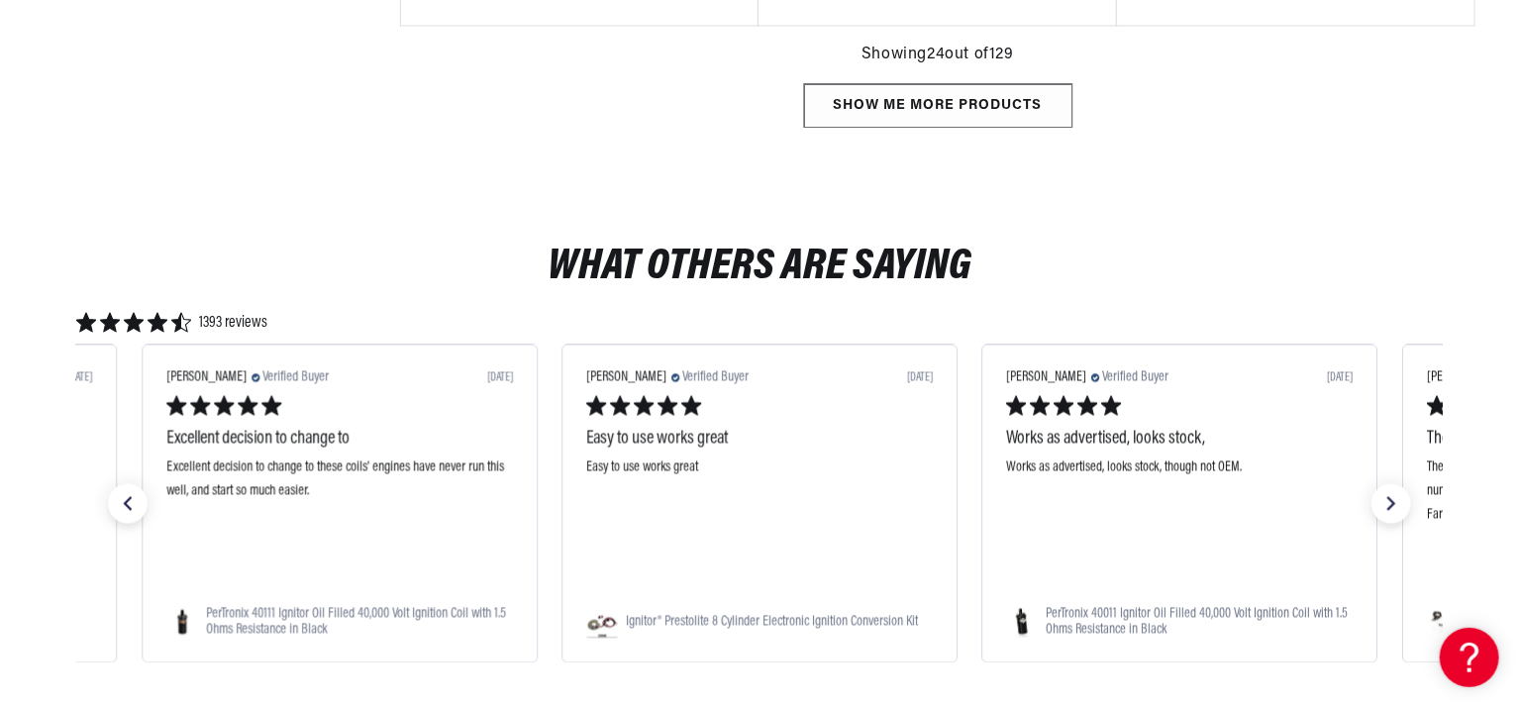
scroll to position [0, 1236]
click at [940, 101] on div "Show me more products" at bounding box center [938, 106] width 268 height 45
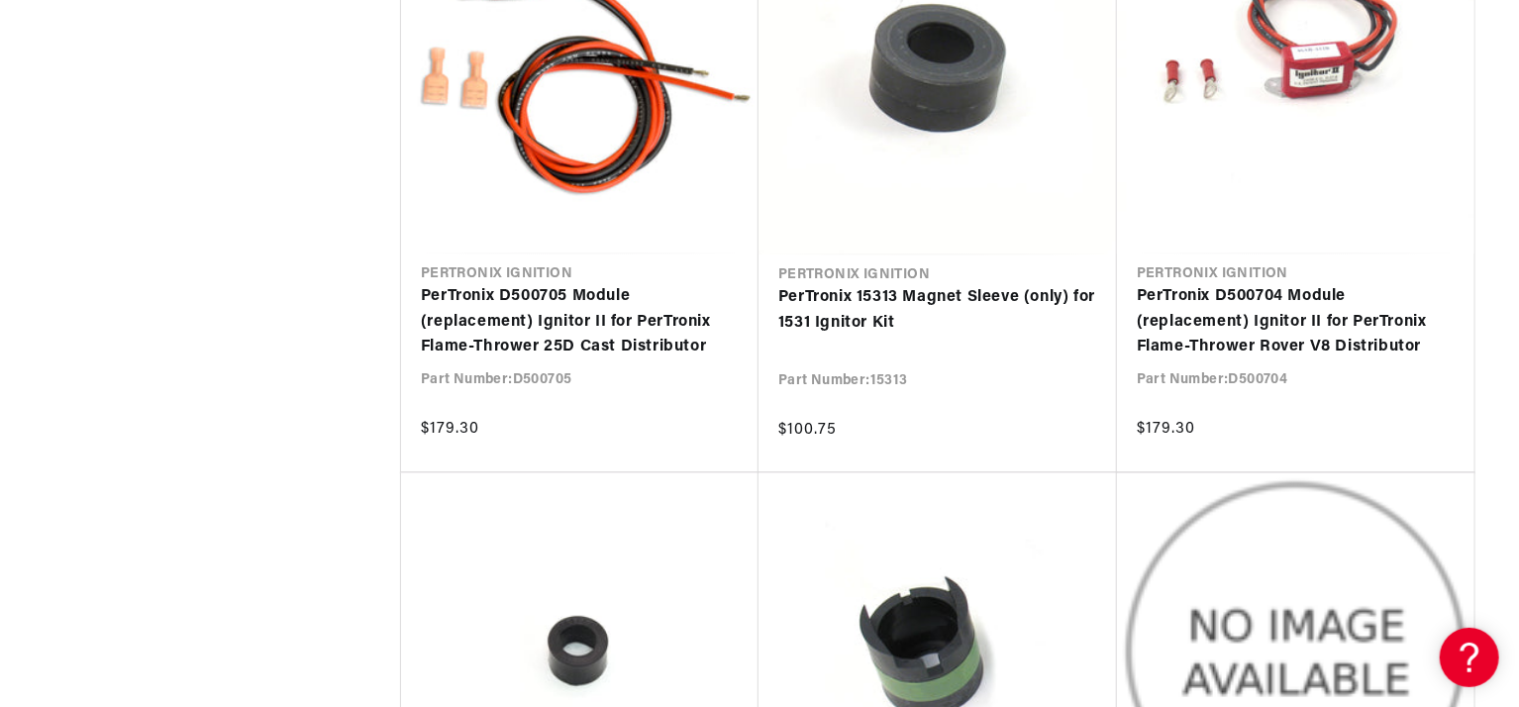
scroll to position [0, 10]
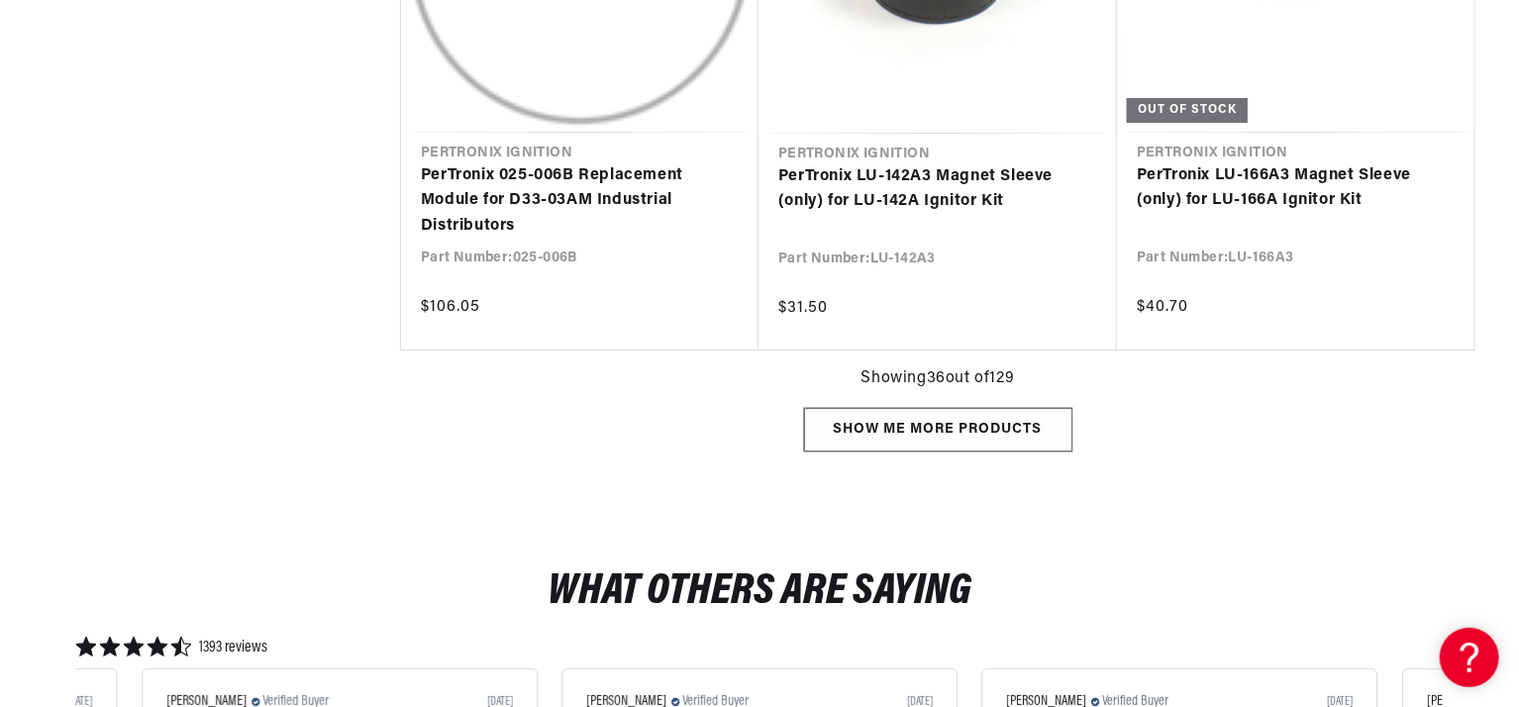
click at [945, 417] on div "Show me more products" at bounding box center [938, 430] width 268 height 45
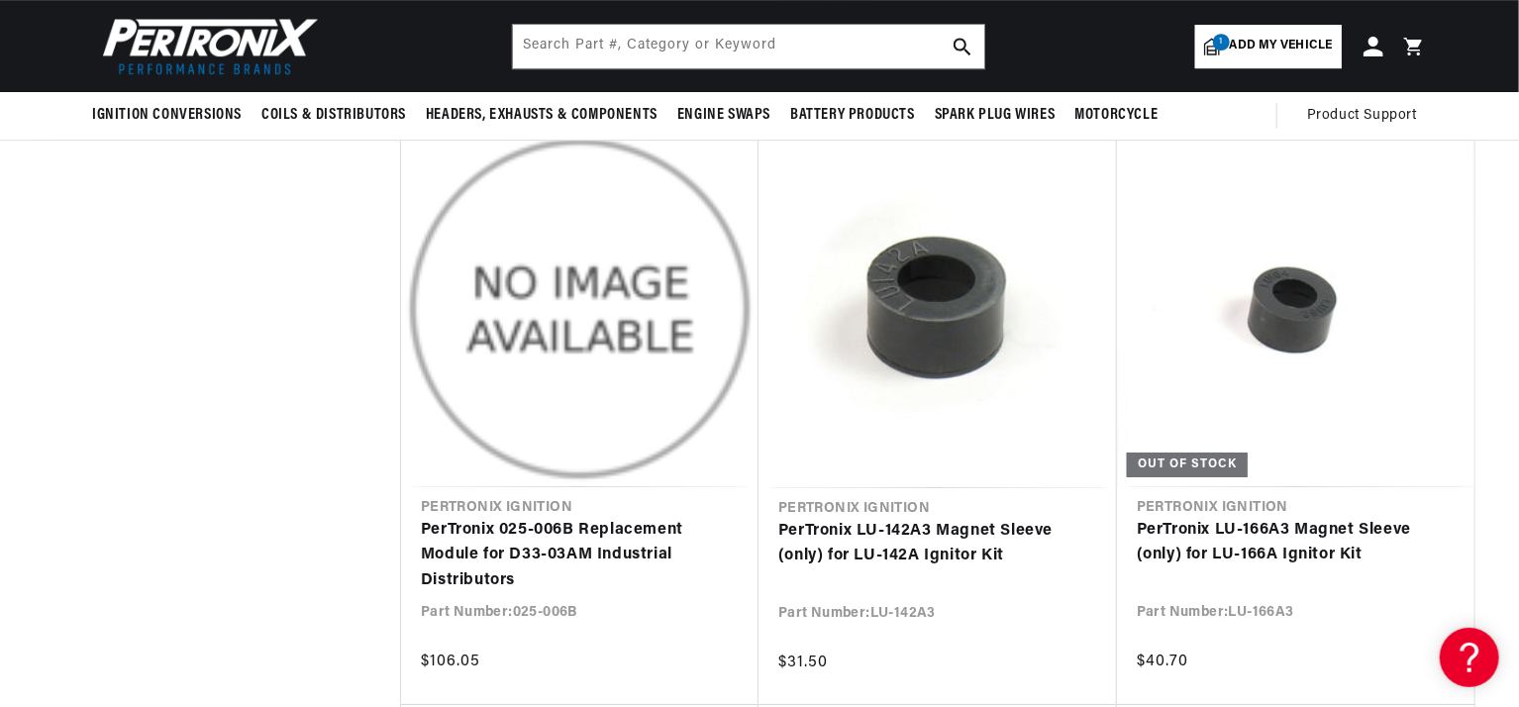
scroll to position [6832, 0]
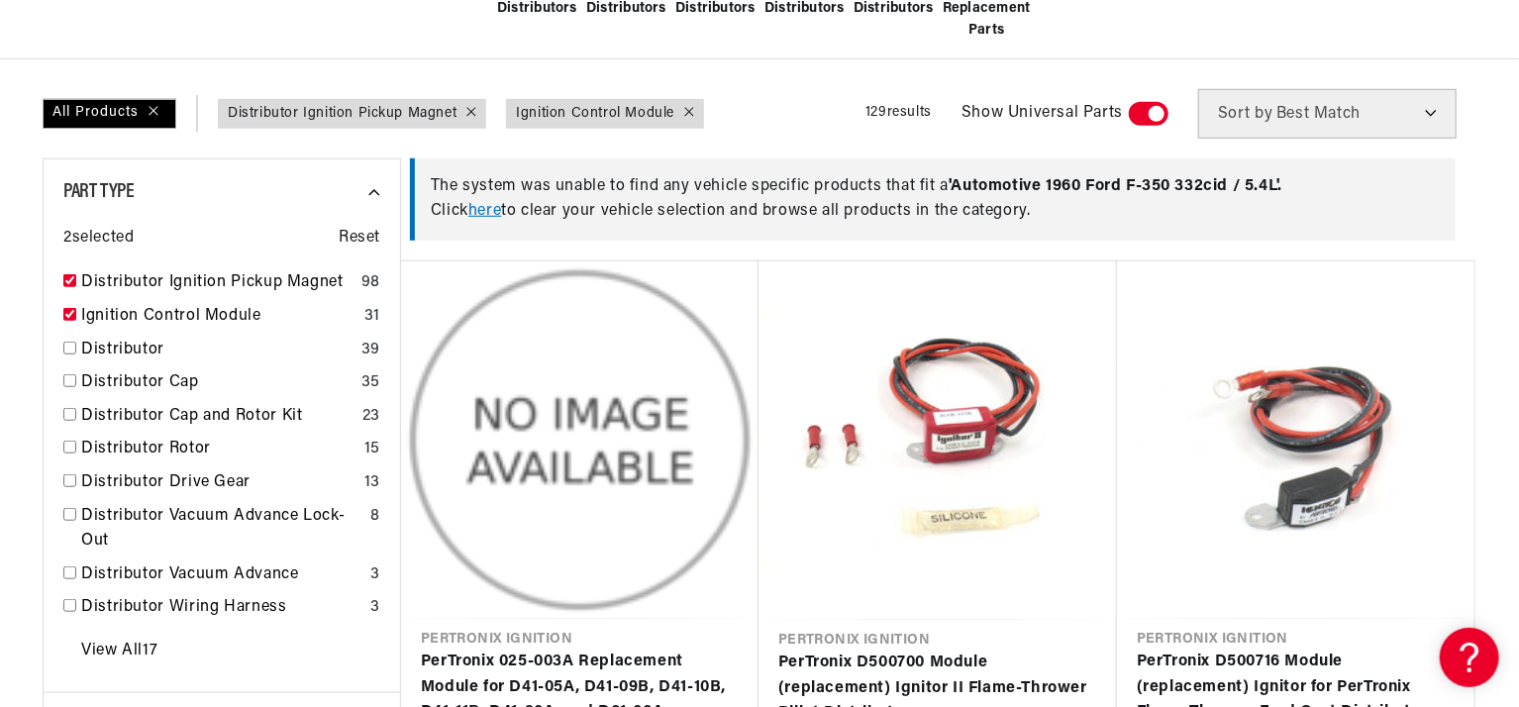
click at [483, 209] on link "here" at bounding box center [484, 211] width 33 height 16
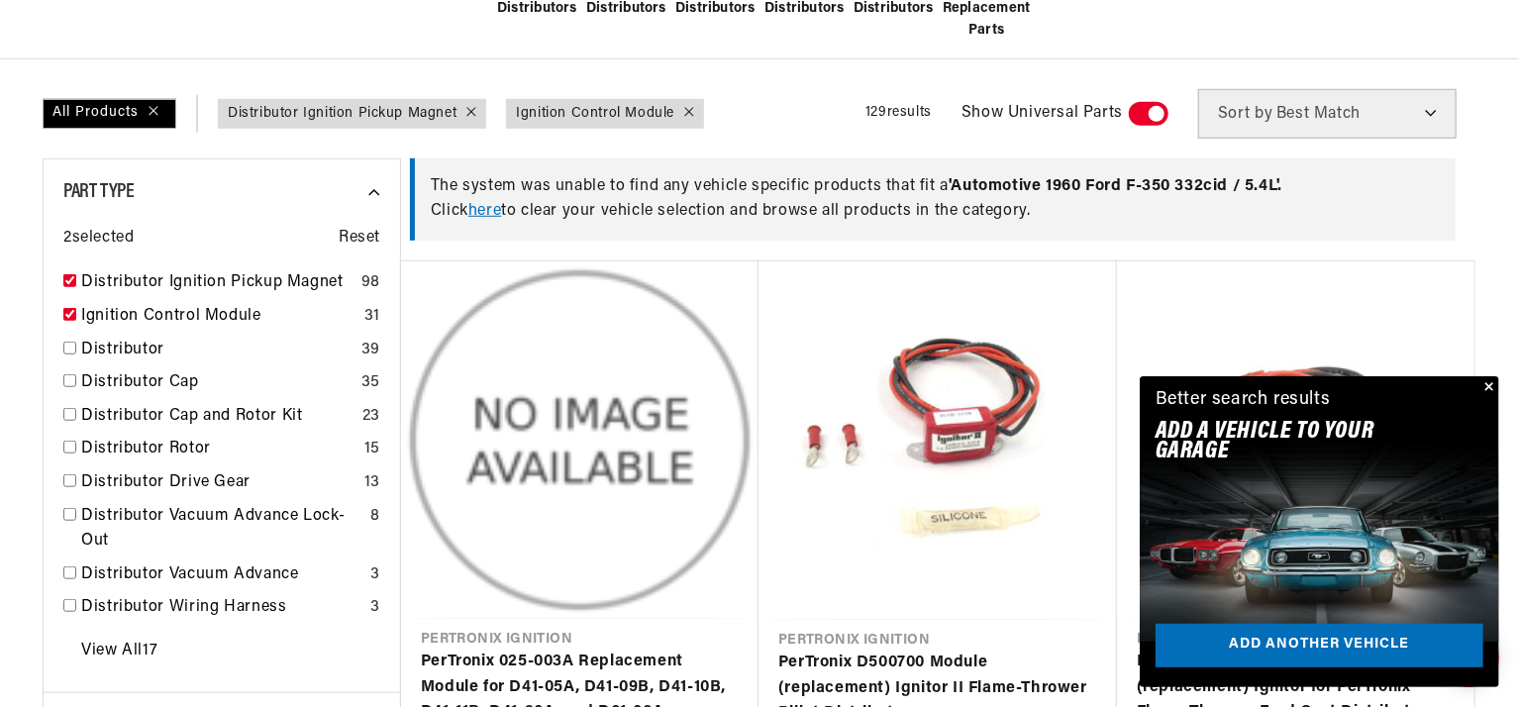
click at [1492, 383] on button "Close" at bounding box center [1488, 388] width 24 height 24
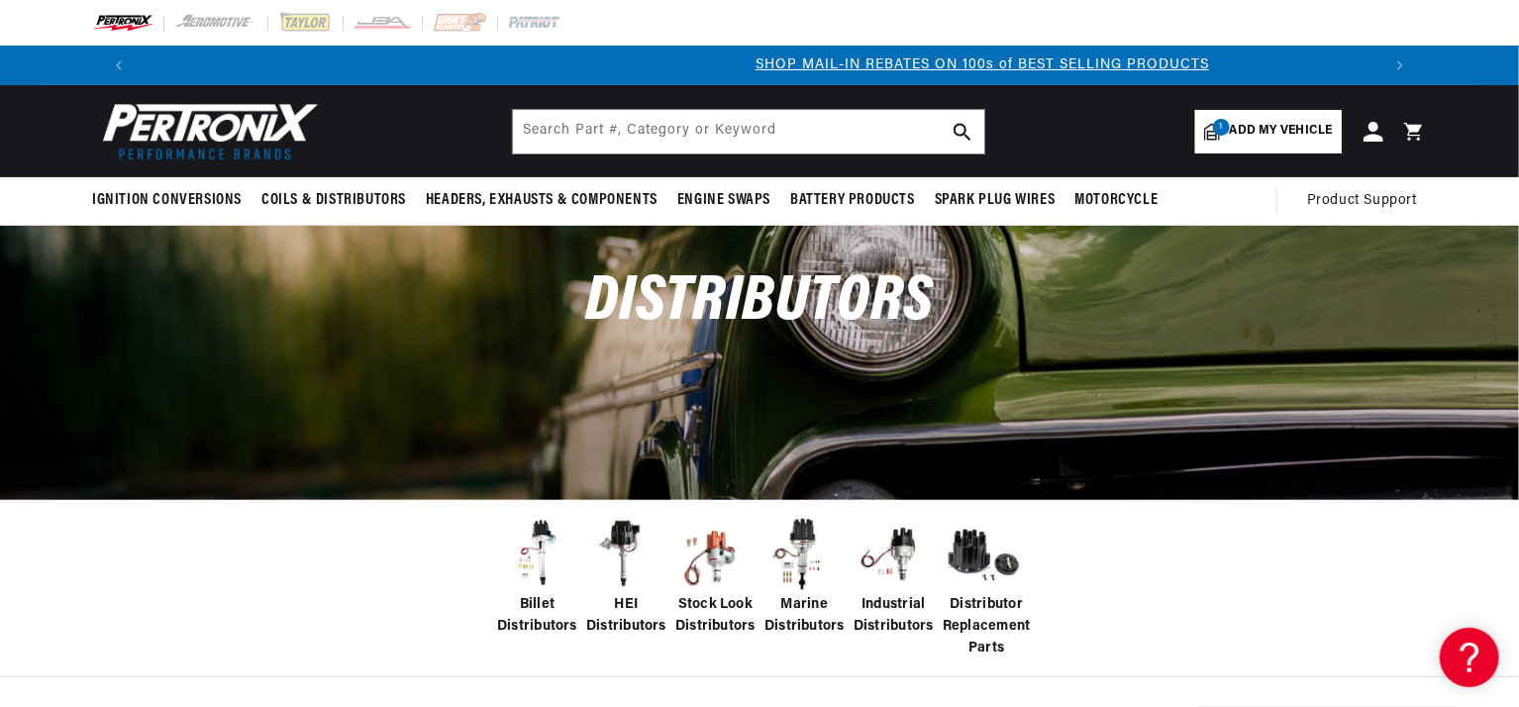
scroll to position [0, 1236]
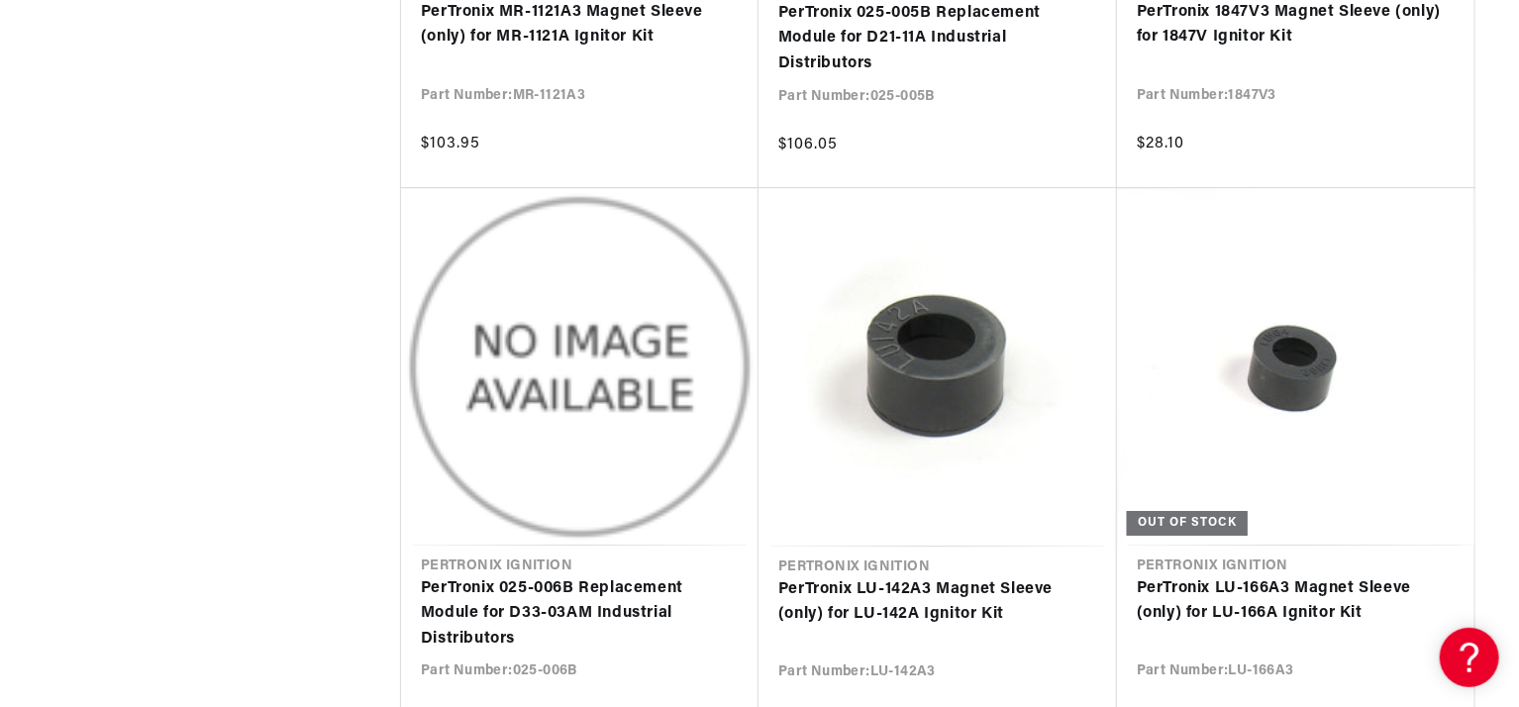
scroll to position [7442, 0]
